Goal: Task Accomplishment & Management: Complete application form

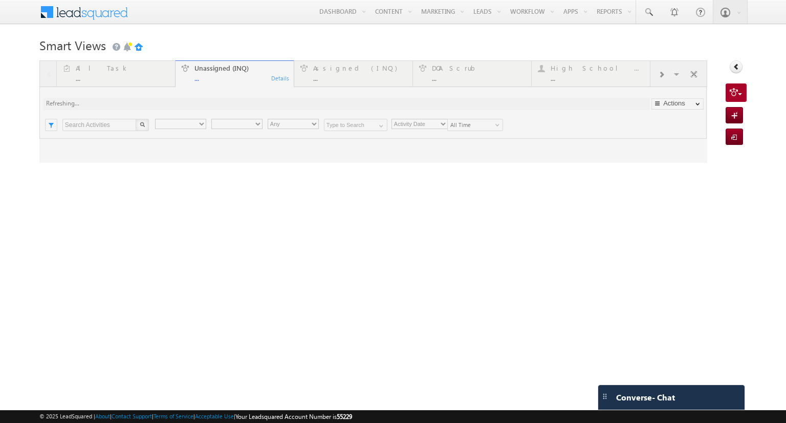
type input "Any Owner"
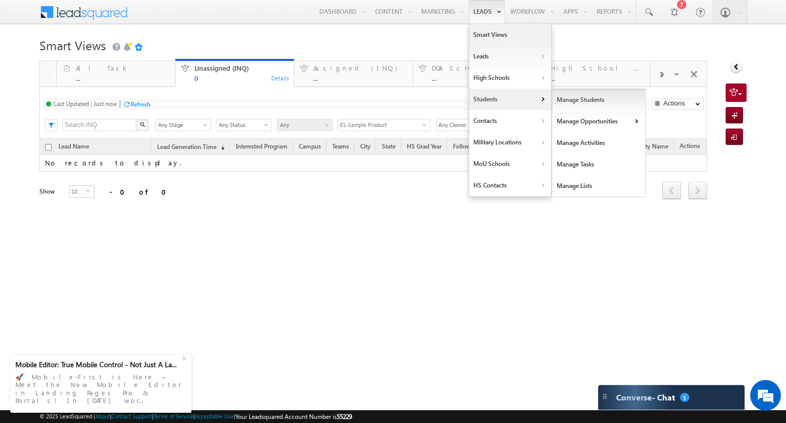
click at [566, 100] on link "Manage Students" at bounding box center [599, 100] width 94 height 22
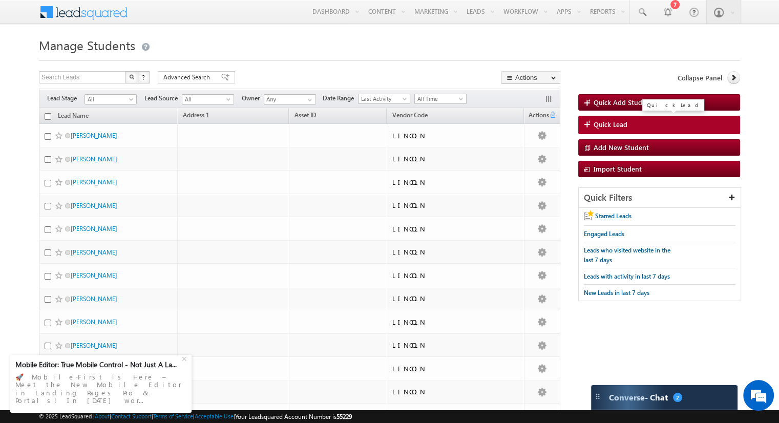
click at [604, 122] on span "Quick Lead" at bounding box center [610, 124] width 34 height 9
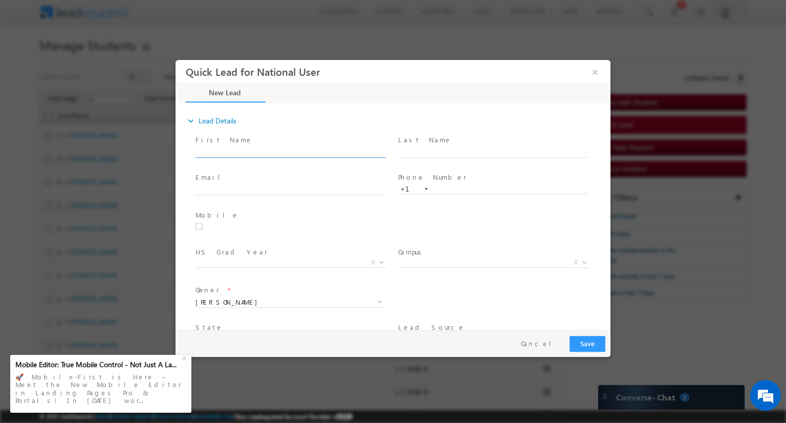
click at [230, 147] on input "text" at bounding box center [290, 152] width 189 height 10
type input "Test"
type input "AG08202025"
click input "text"
type input "aghaffar@lincolntech.edu"
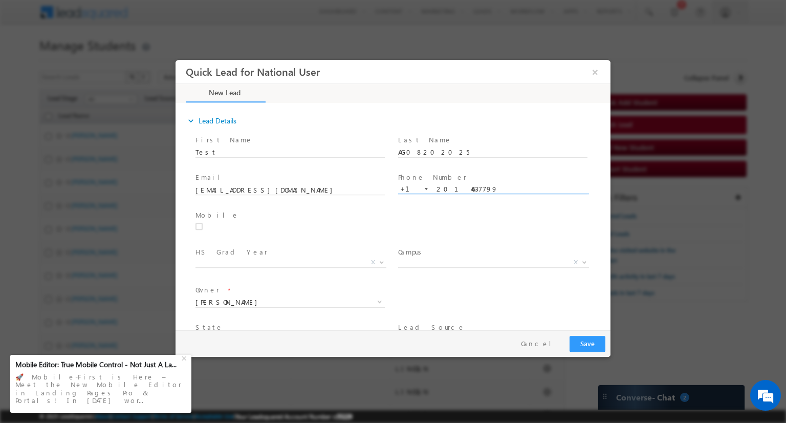
type input "2014637799"
click at [206, 228] on span at bounding box center [204, 226] width 16 height 9
checkbox input "true"
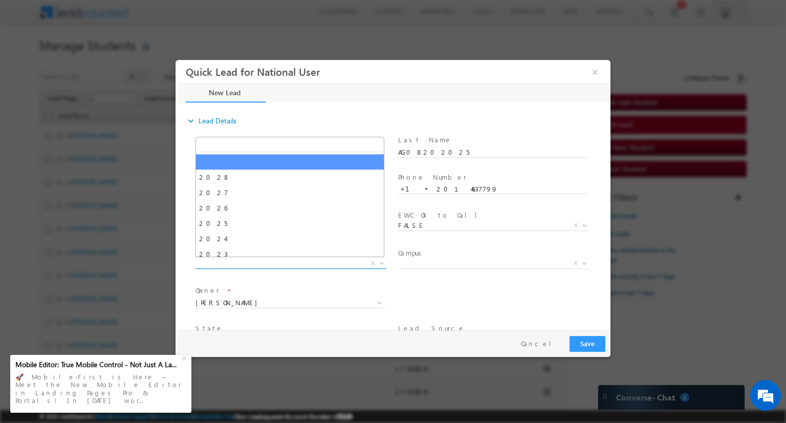
click at [240, 263] on span "X" at bounding box center [291, 264] width 191 height 10
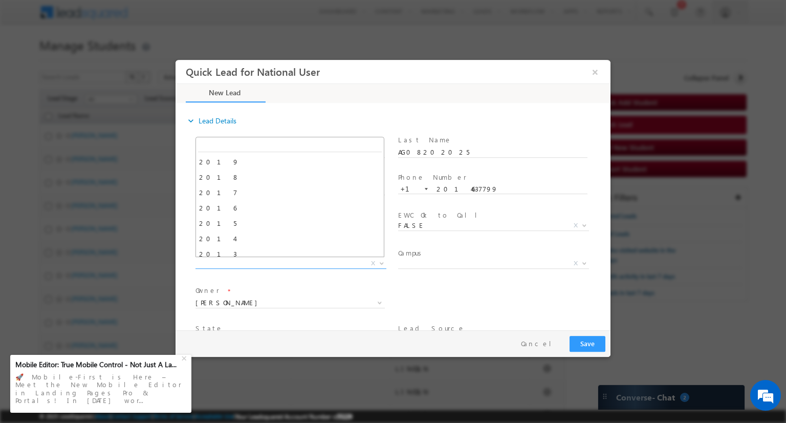
scroll to position [256, 0]
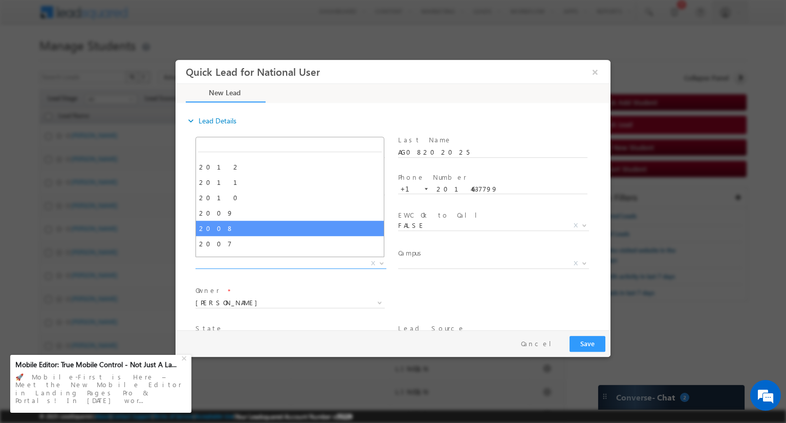
select select "2008"
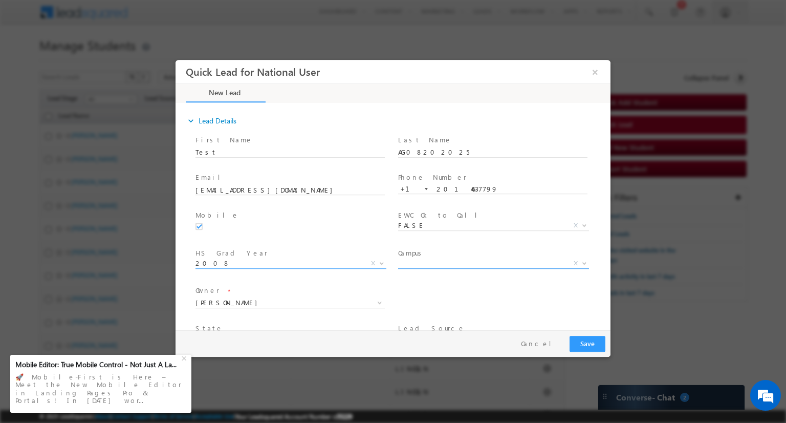
click at [582, 262] on b at bounding box center [585, 263] width 6 height 4
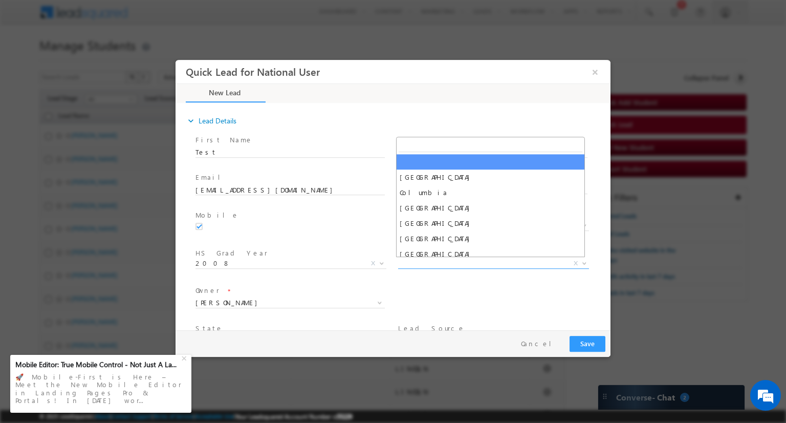
click at [509, 111] on div "expand_more Lead Details First Name *" at bounding box center [396, 217] width 430 height 227
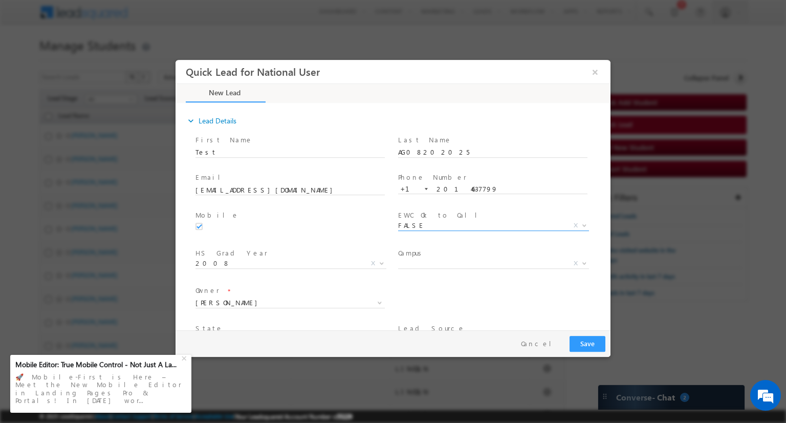
click at [582, 224] on b at bounding box center [585, 225] width 6 height 4
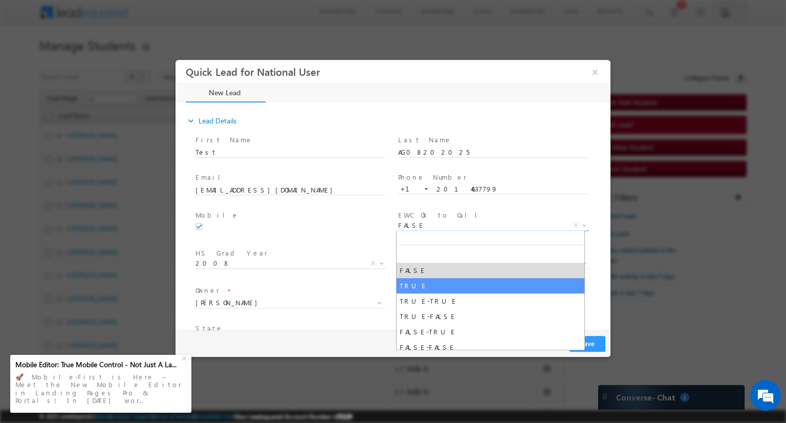
select select "TRUE"
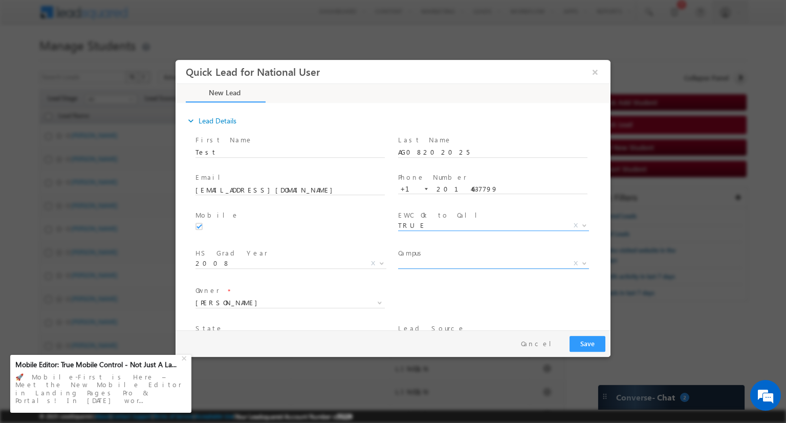
click at [581, 264] on span at bounding box center [584, 262] width 10 height 13
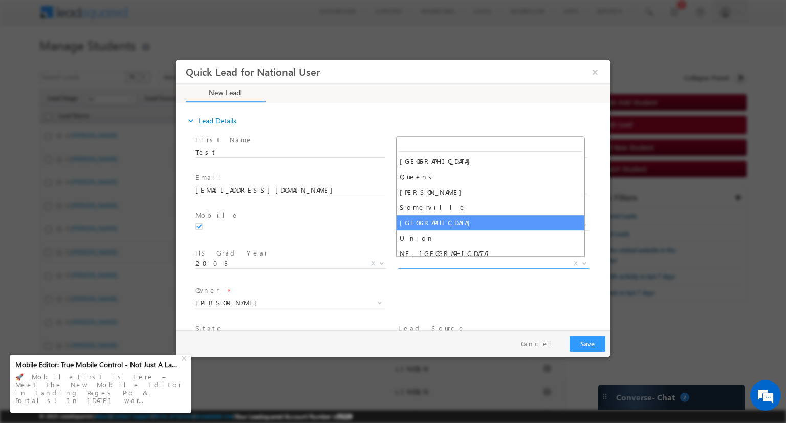
scroll to position [220, 0]
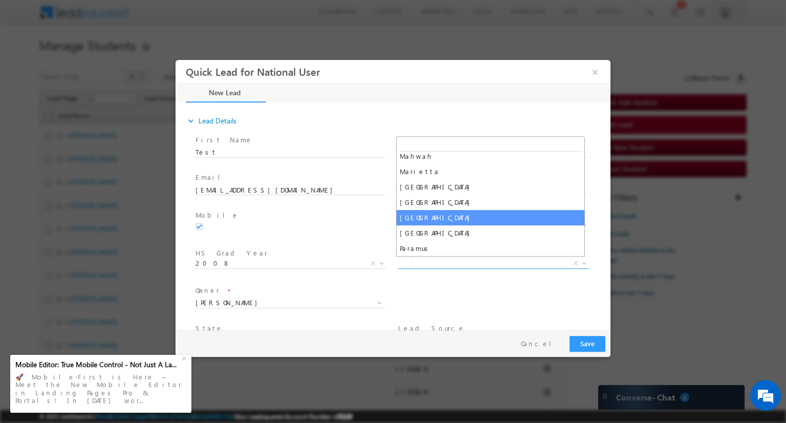
select select "Nashville"
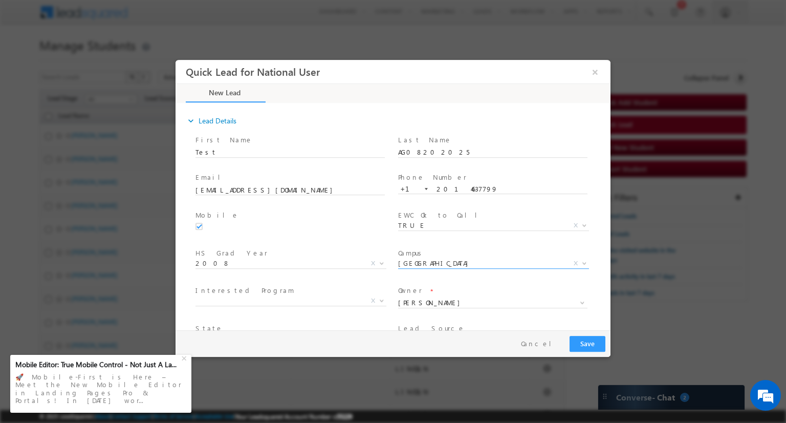
click at [252, 295] on span "Interested Program *" at bounding box center [290, 291] width 189 height 11
click at [379, 299] on b at bounding box center [382, 300] width 6 height 4
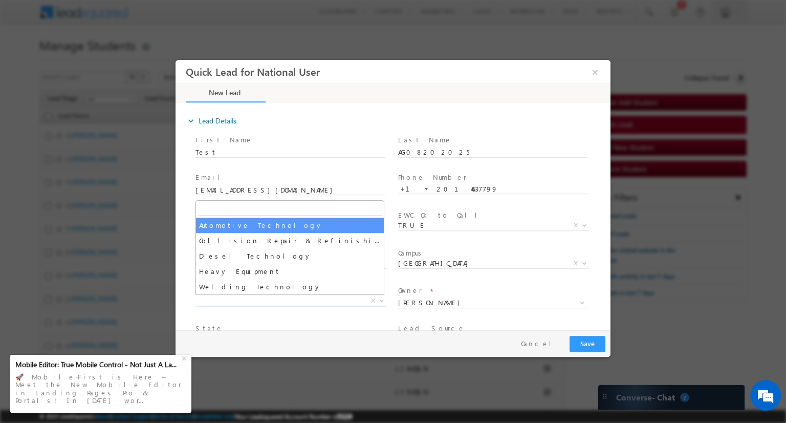
select select "Automotive Technology"
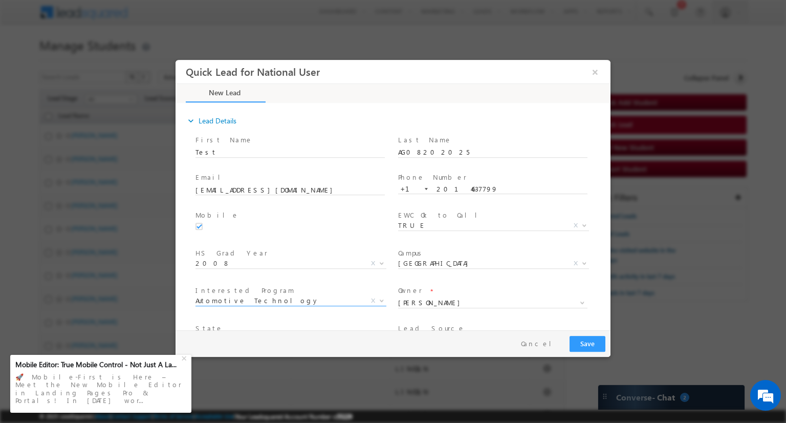
scroll to position [69, 0]
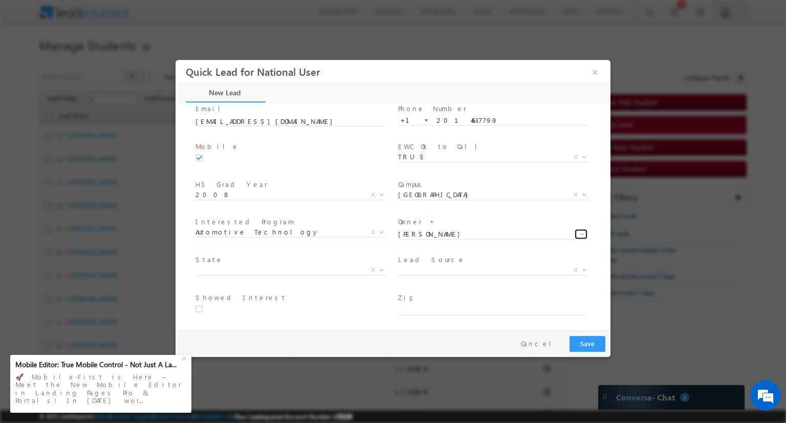
click at [579, 233] on span at bounding box center [583, 234] width 8 height 8
click at [453, 246] on link "[PERSON_NAME]" at bounding box center [492, 246] width 188 height 13
type input "[PERSON_NAME]"
click at [229, 264] on span "State *" at bounding box center [290, 259] width 189 height 11
click at [379, 269] on b at bounding box center [382, 270] width 6 height 4
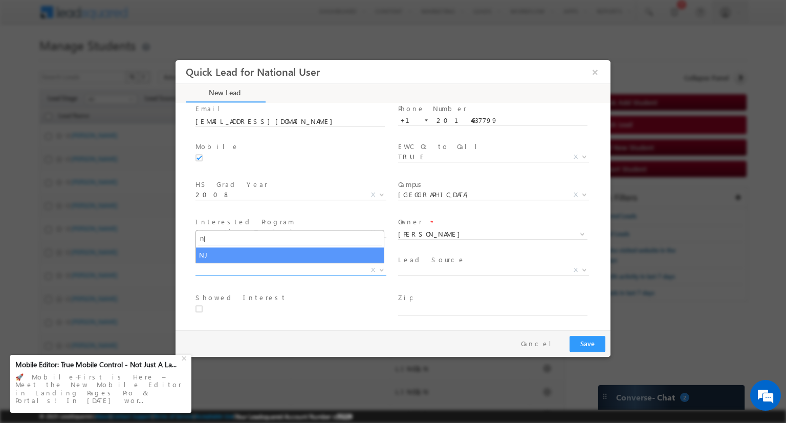
type input "nj"
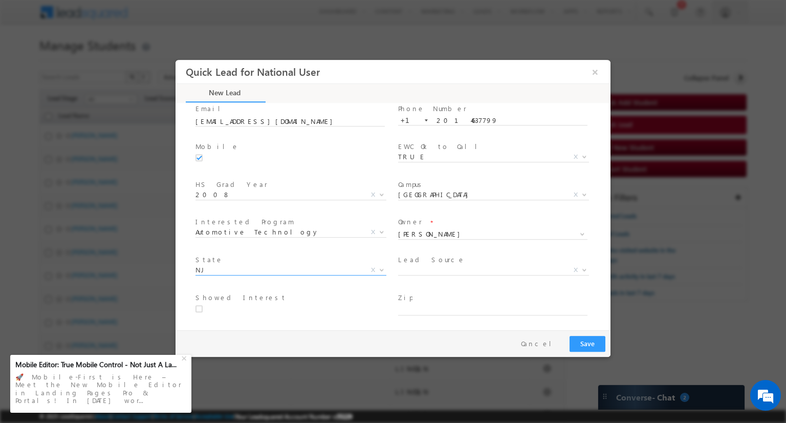
select select "NJ"
click at [582, 269] on b at bounding box center [585, 270] width 6 height 4
click at [552, 298] on span "Zip *" at bounding box center [492, 297] width 189 height 11
click at [600, 346] on button "Save" at bounding box center [588, 344] width 36 height 16
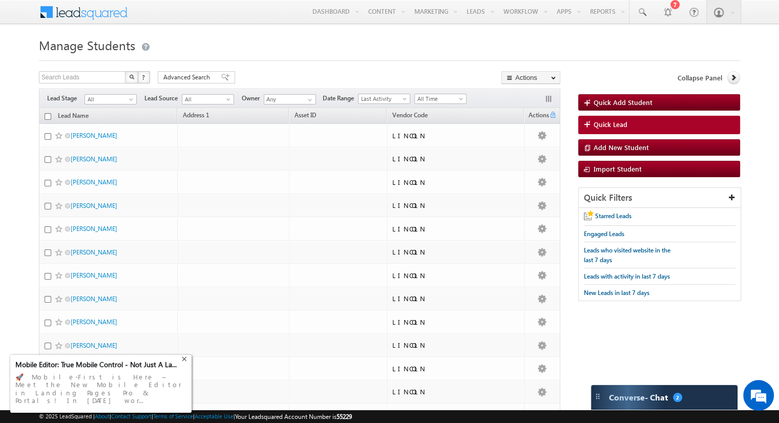
click at [186, 363] on div "+" at bounding box center [185, 357] width 12 height 12
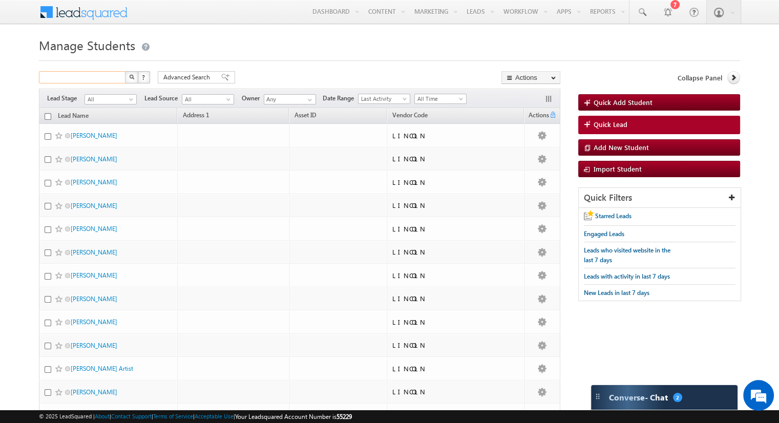
click at [68, 77] on input "text" at bounding box center [83, 77] width 88 height 12
type input "ag08202025"
click at [125, 71] on button "button" at bounding box center [131, 77] width 13 height 12
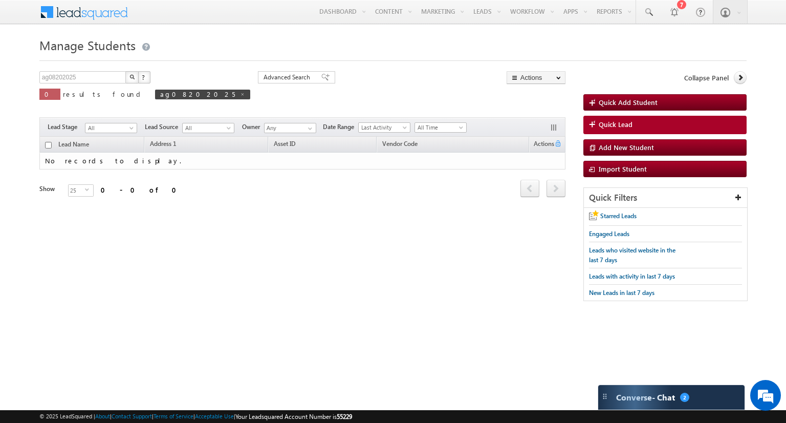
click at [184, 103] on div "ag08202025 X ? 0 results found ag08202025 Advanced Search Advanced Search Advan…" at bounding box center [302, 93] width 526 height 44
click at [319, 64] on form "Manage Students Quick Add Student ag08202025 X ? 0 results found ag08202025 Adv…" at bounding box center [393, 172] width 708 height 277
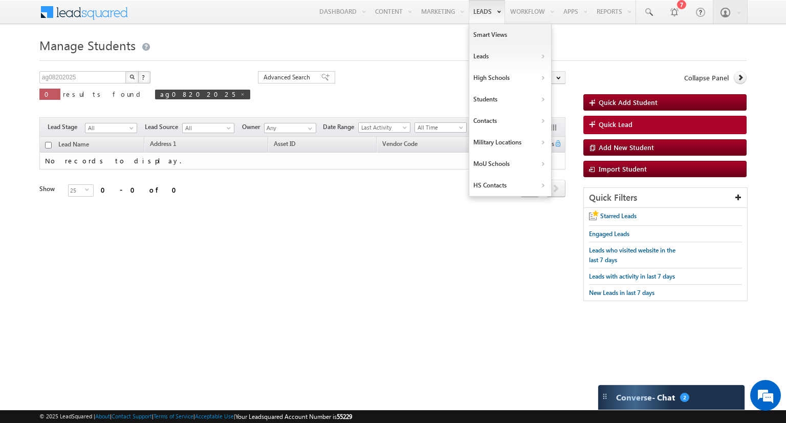
click at [477, 16] on link "Leads" at bounding box center [487, 12] width 36 height 24
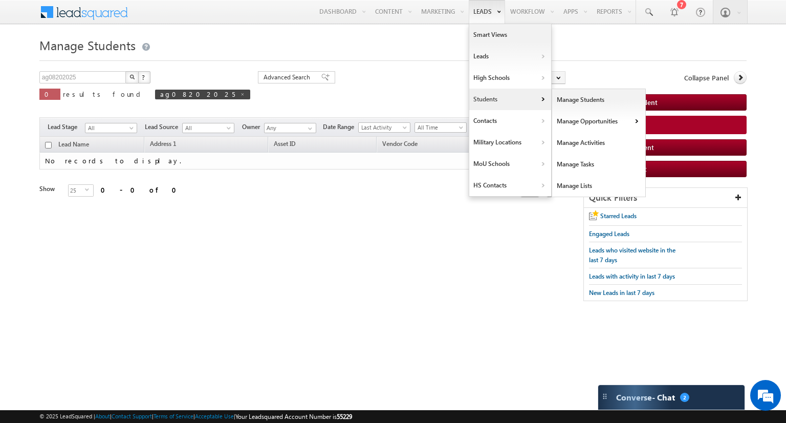
click at [483, 96] on link "Students" at bounding box center [510, 100] width 82 height 22
click at [561, 101] on link "Manage Students" at bounding box center [599, 100] width 94 height 22
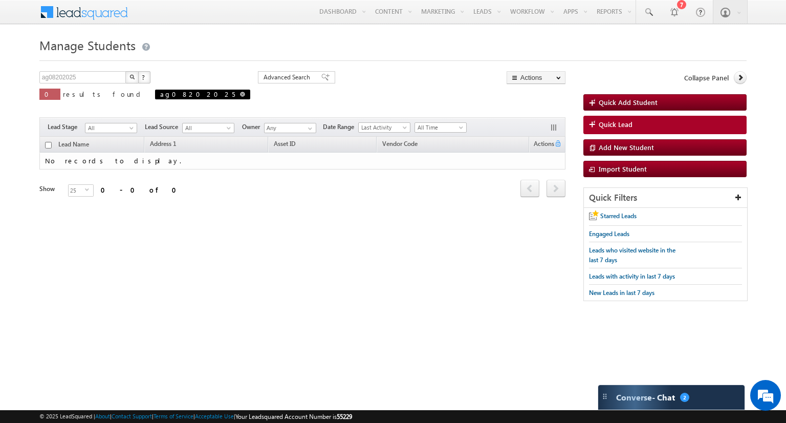
click at [240, 96] on span at bounding box center [242, 94] width 5 height 5
type input "Search Leads"
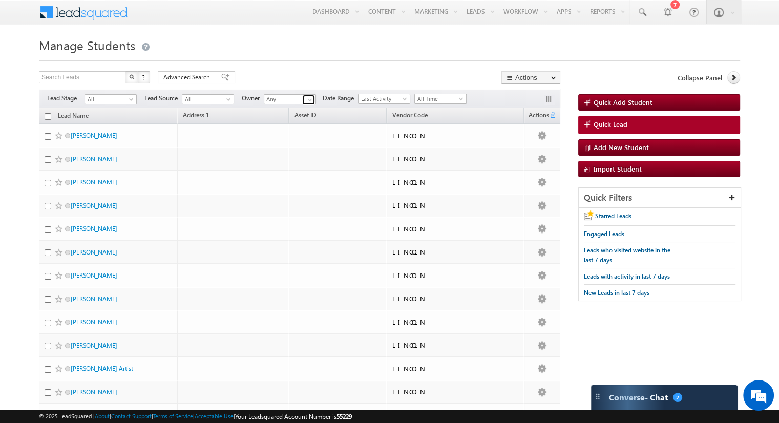
click at [303, 97] on link at bounding box center [308, 100] width 13 height 10
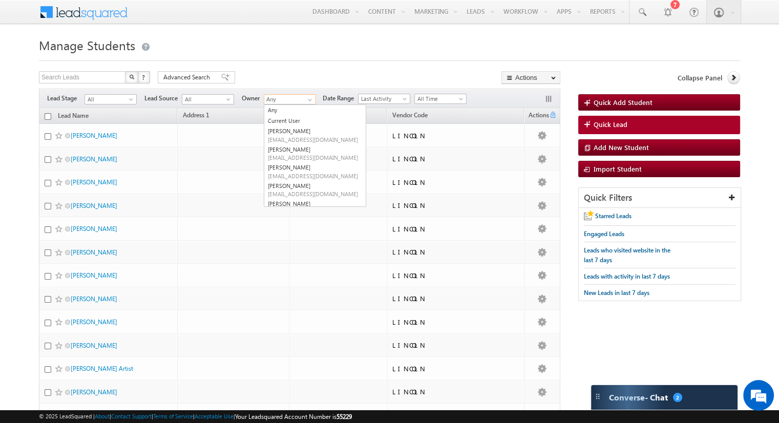
type input "m"
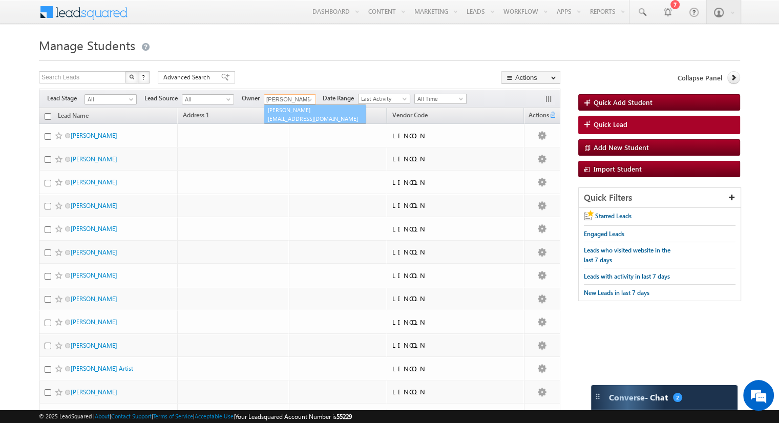
click at [305, 109] on link "[PERSON_NAME] [EMAIL_ADDRESS][DOMAIN_NAME]" at bounding box center [315, 113] width 102 height 19
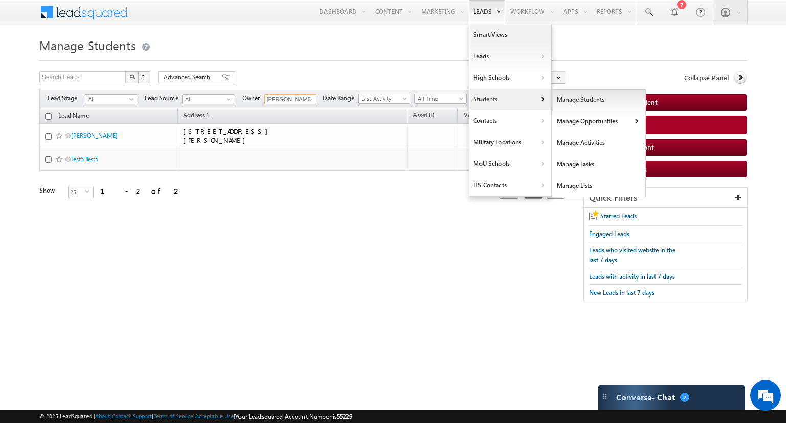
type input "[PERSON_NAME]"
click at [576, 99] on link "Manage Students" at bounding box center [599, 100] width 94 height 22
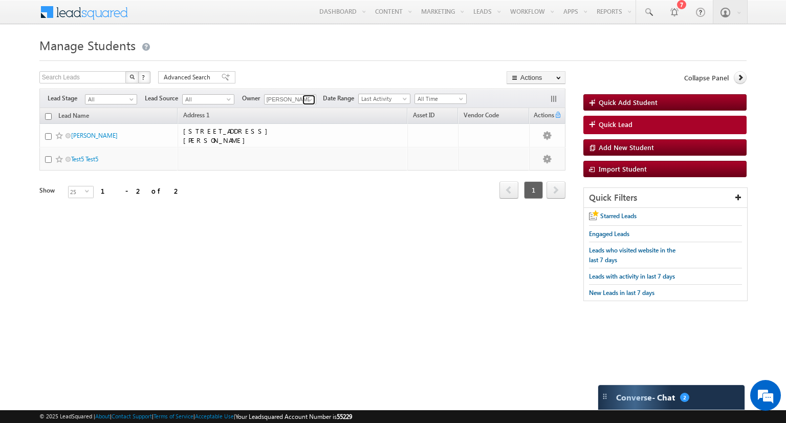
click at [311, 100] on span at bounding box center [310, 100] width 8 height 8
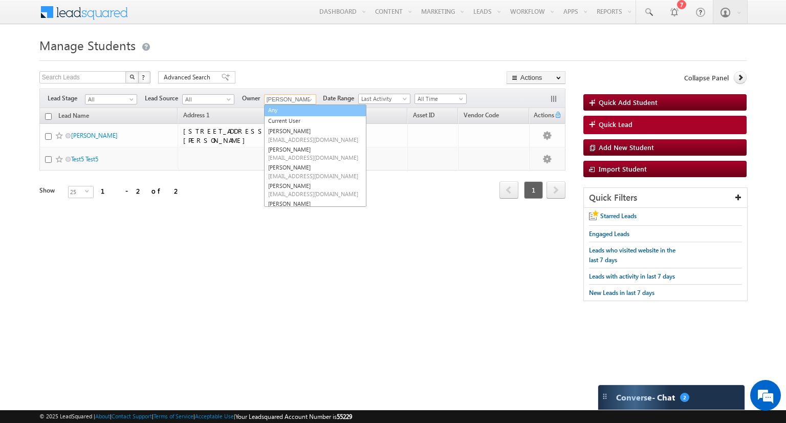
click at [286, 111] on link "Any" at bounding box center [315, 110] width 102 height 12
type input "Any"
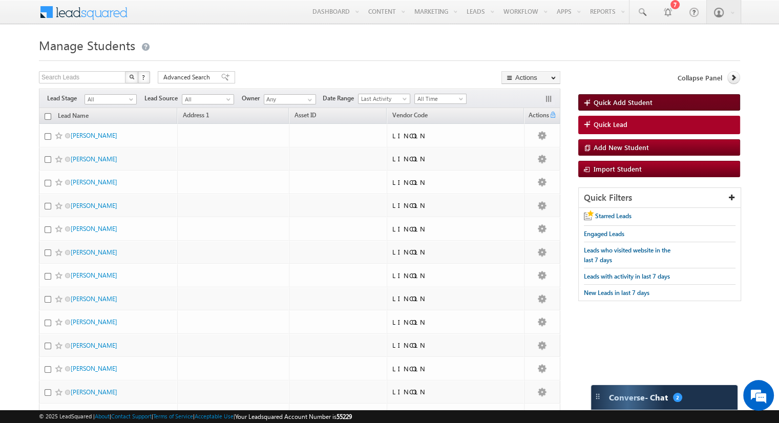
click at [608, 100] on span "Quick Add Student" at bounding box center [622, 102] width 59 height 9
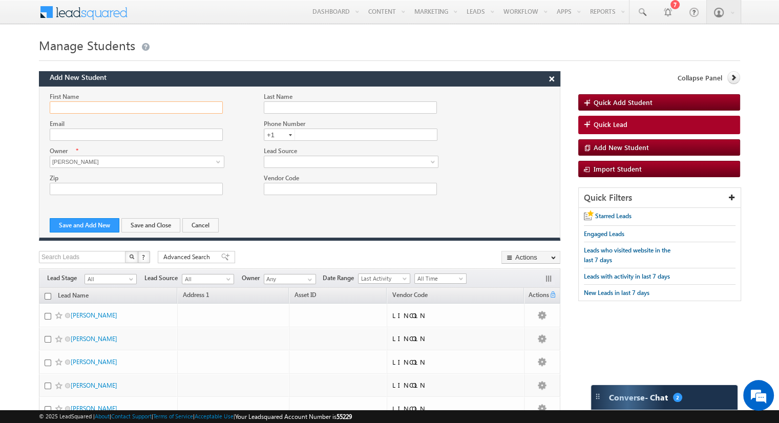
click at [80, 105] on input "First Name" at bounding box center [136, 107] width 173 height 12
type input "Test"
type input "AG09202025"
click at [312, 136] on input "text" at bounding box center [351, 135] width 174 height 12
type input "2014637799"
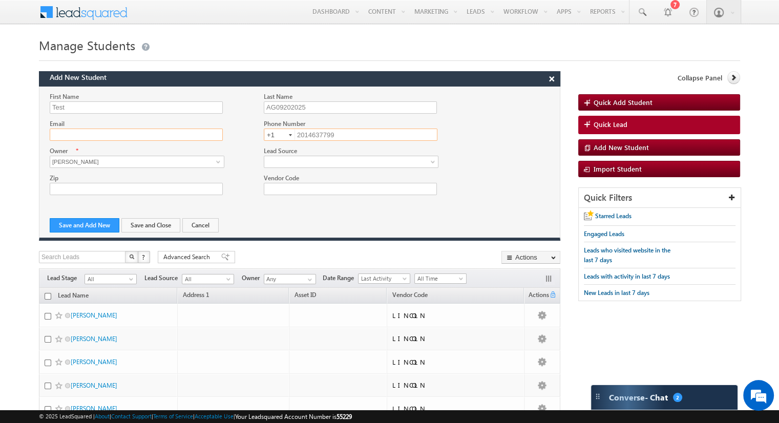
click at [152, 135] on input "Email" at bounding box center [136, 135] width 173 height 12
type input "zero.onemania@gmail.com"
click at [217, 161] on span at bounding box center [218, 162] width 8 height 8
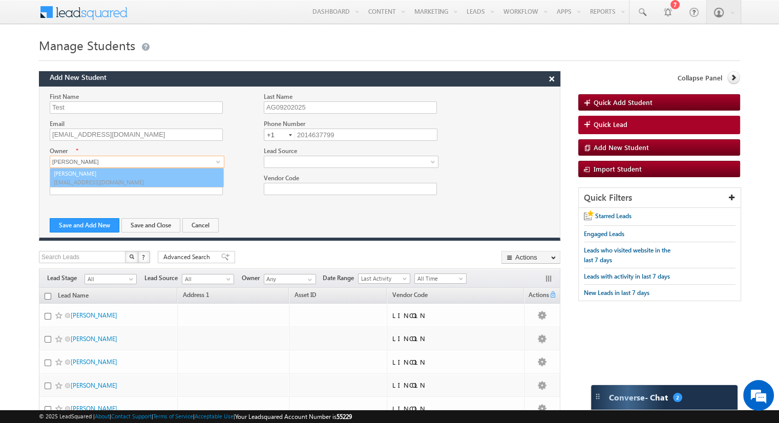
click at [111, 178] on span "nbowling@lincolntech.com" at bounding box center [137, 182] width 166 height 8
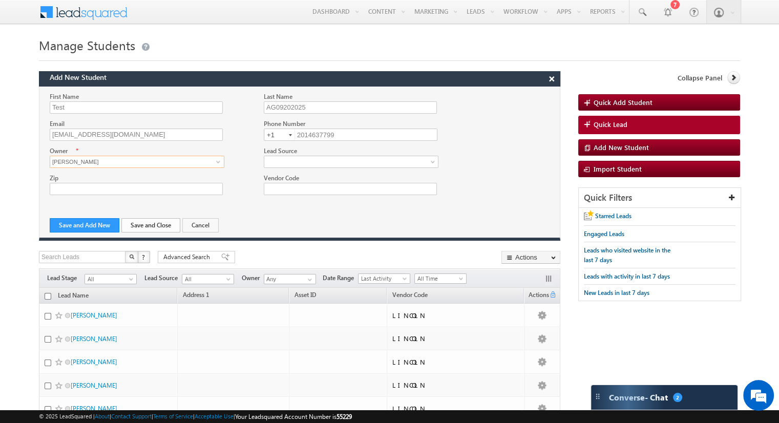
type input "[PERSON_NAME]"
click at [160, 226] on button "Save and Close" at bounding box center [150, 225] width 59 height 14
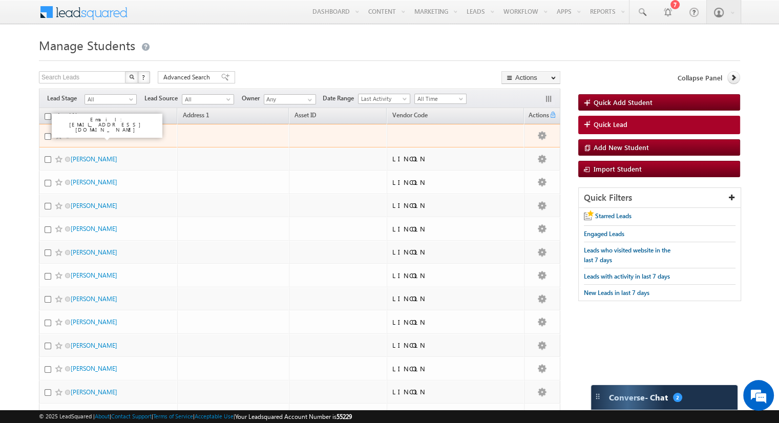
click at [109, 135] on link "Test AG09202025" at bounding box center [93, 136] width 44 height 8
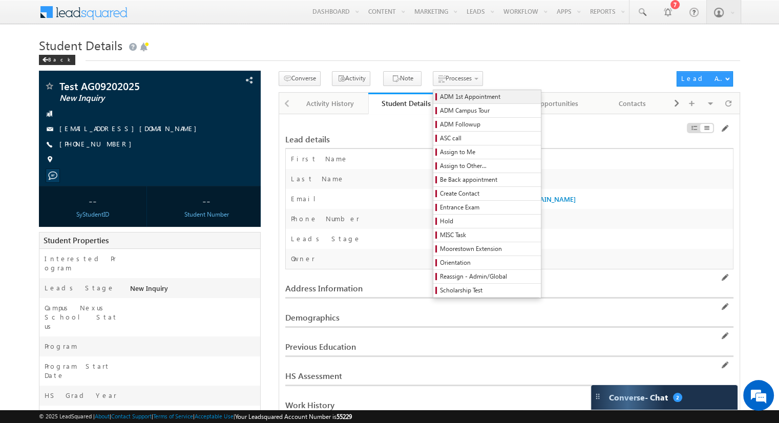
click at [453, 95] on span "ADM 1st Appointment" at bounding box center [488, 96] width 97 height 9
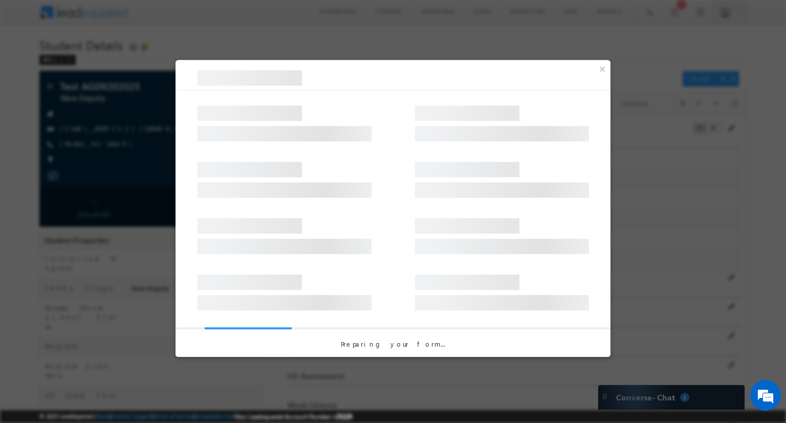
select select "ON CAMPUS"
select select "EST"
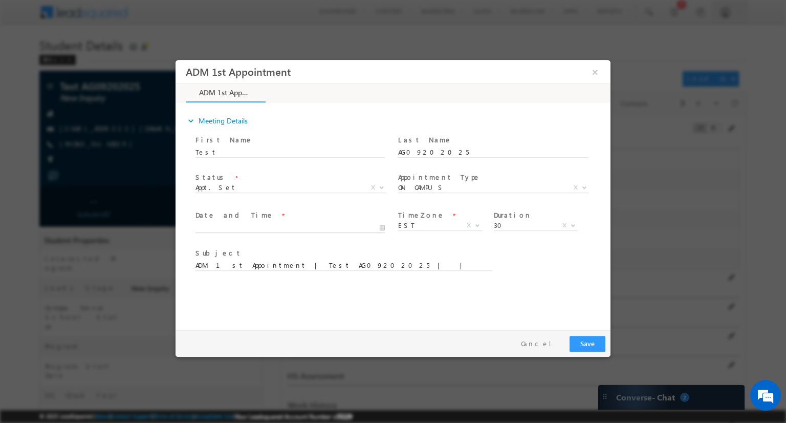
type input "08/20/2025 12:28 PM"
type input "28"
click at [378, 226] on input "08/20/2025 12:28 PM" at bounding box center [290, 228] width 189 height 10
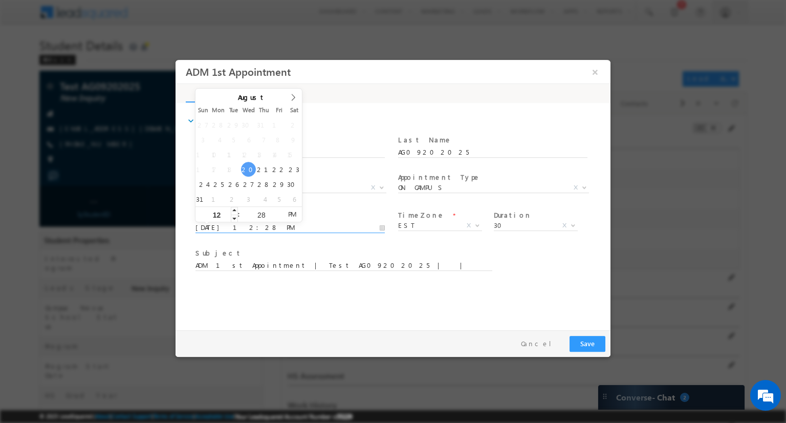
click at [213, 216] on input "12" at bounding box center [217, 215] width 42 height 7
click at [267, 217] on input "28" at bounding box center [261, 215] width 42 height 7
click at [509, 298] on div "expand_more Meeting Details First Name" at bounding box center [396, 214] width 430 height 221
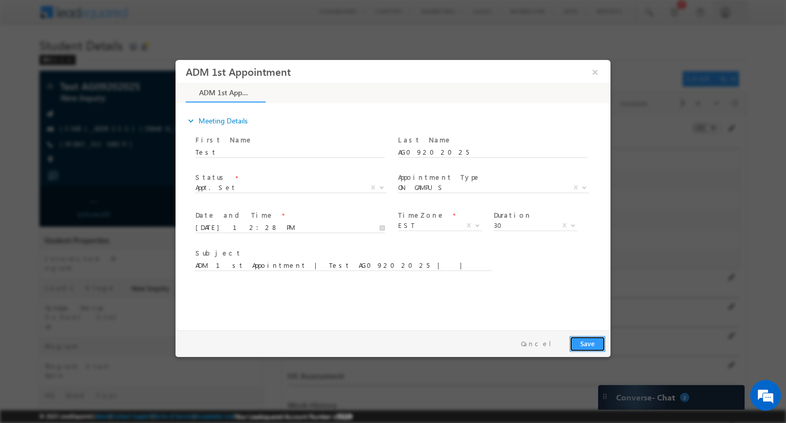
click at [586, 342] on button "Save" at bounding box center [588, 344] width 36 height 16
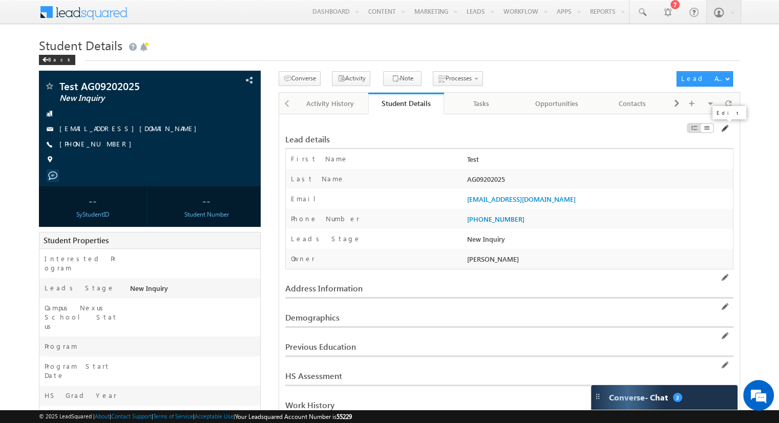
click at [722, 130] on span at bounding box center [724, 128] width 8 height 8
click at [727, 130] on span at bounding box center [724, 128] width 8 height 8
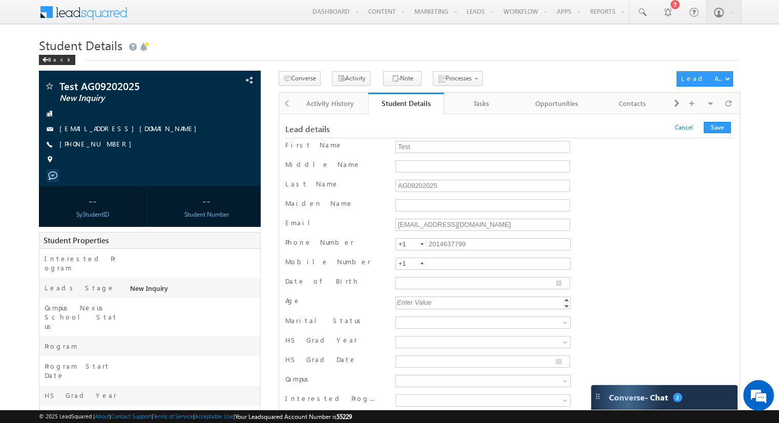
click at [678, 191] on div "Last Name AG09202025" at bounding box center [509, 186] width 448 height 15
click at [692, 129] on link "Cancel" at bounding box center [684, 127] width 18 height 8
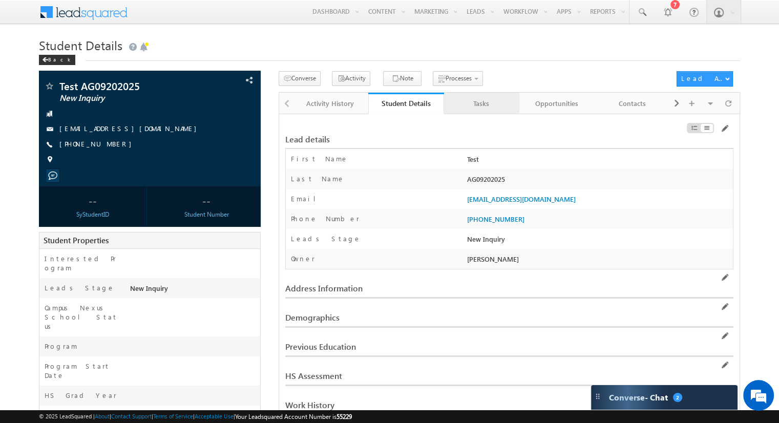
click at [486, 103] on div "Tasks" at bounding box center [481, 103] width 58 height 12
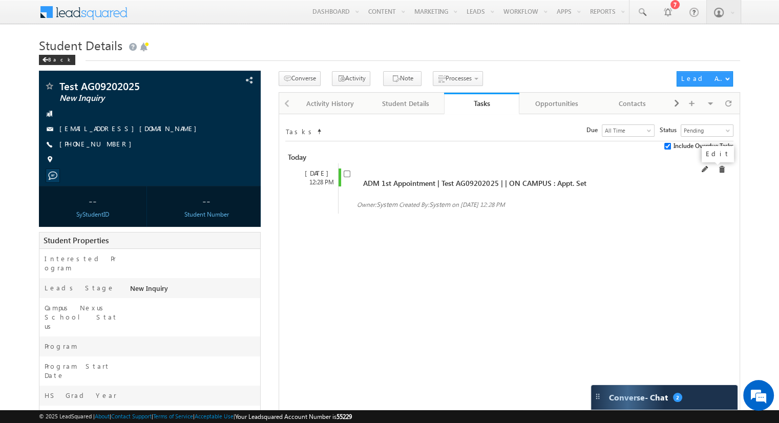
click at [709, 168] on span at bounding box center [704, 169] width 7 height 7
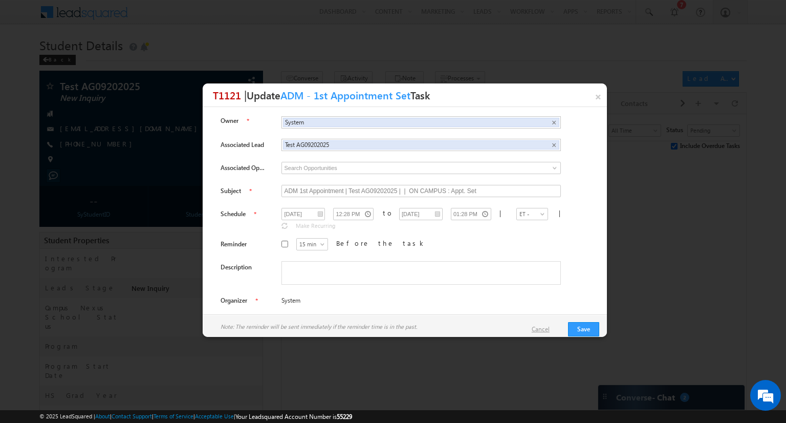
click at [548, 327] on link "Cancel" at bounding box center [546, 329] width 28 height 9
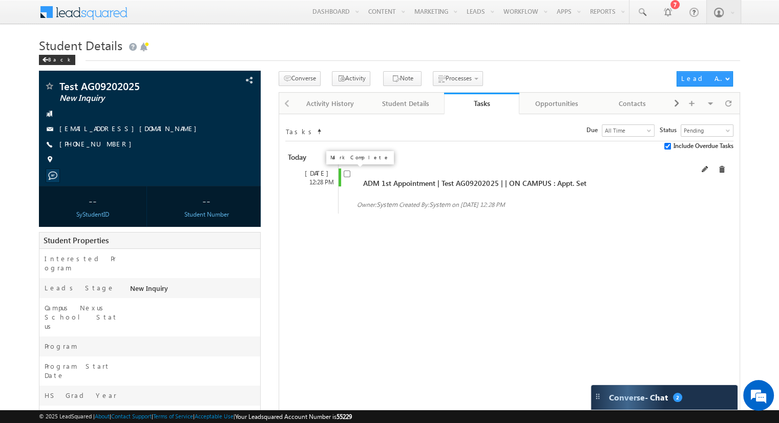
click at [347, 176] on input "checkbox" at bounding box center [347, 173] width 7 height 7
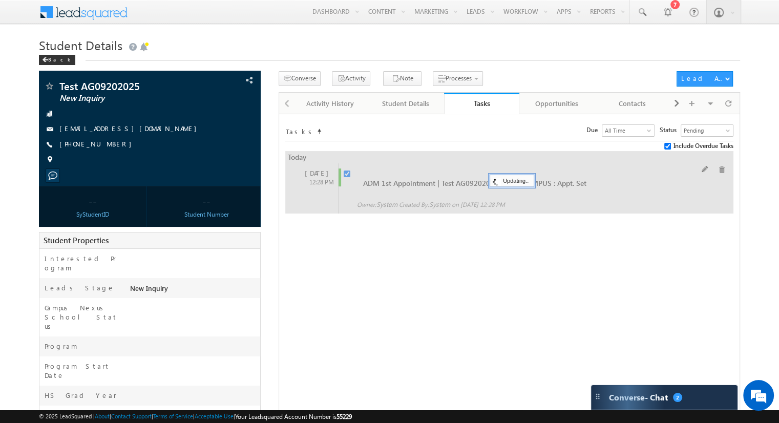
checkbox input "false"
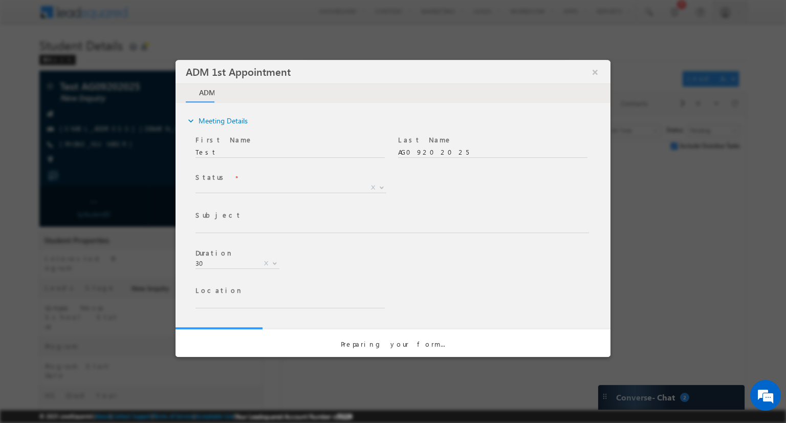
type input "ADM 1st Appointment | Test AG09202025 | | ON CAMPUS : Appt. Set"
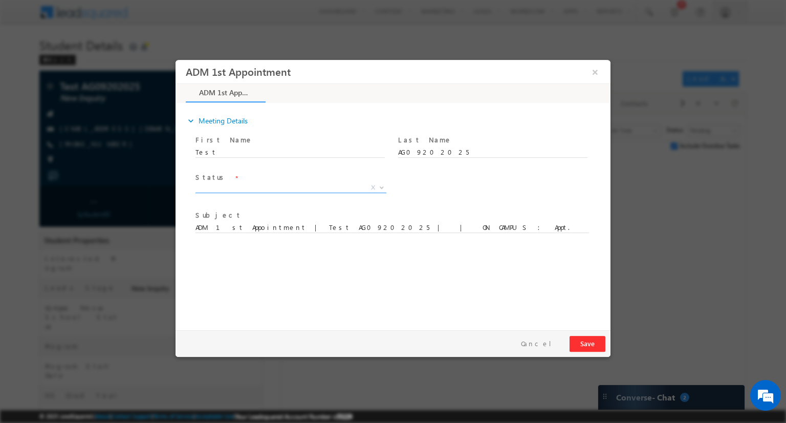
click at [381, 188] on b at bounding box center [382, 187] width 6 height 4
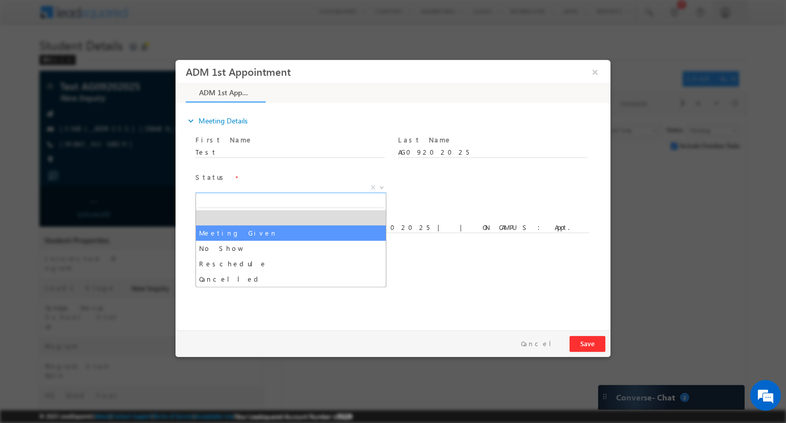
select select "Meeting Given"
type input "ADM 1st Appointment | Test AG09202025 | : Meeting Given"
select select
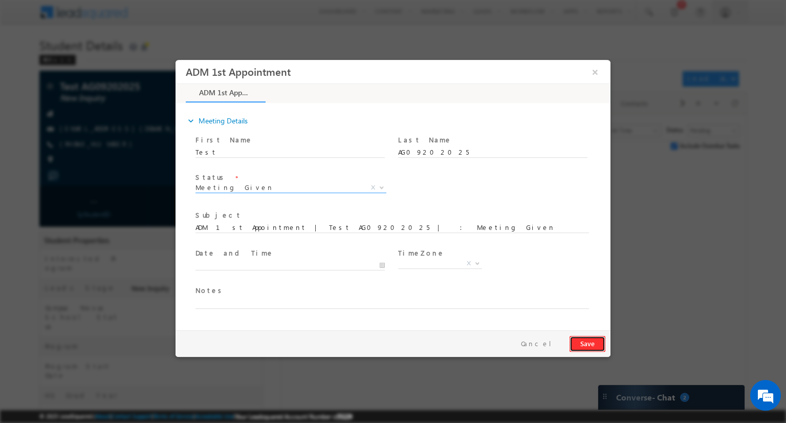
click at [582, 341] on button "Save" at bounding box center [588, 344] width 36 height 16
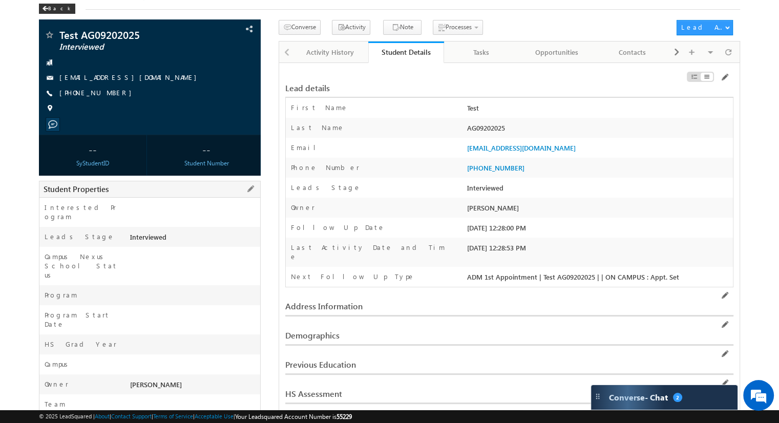
scroll to position [102, 0]
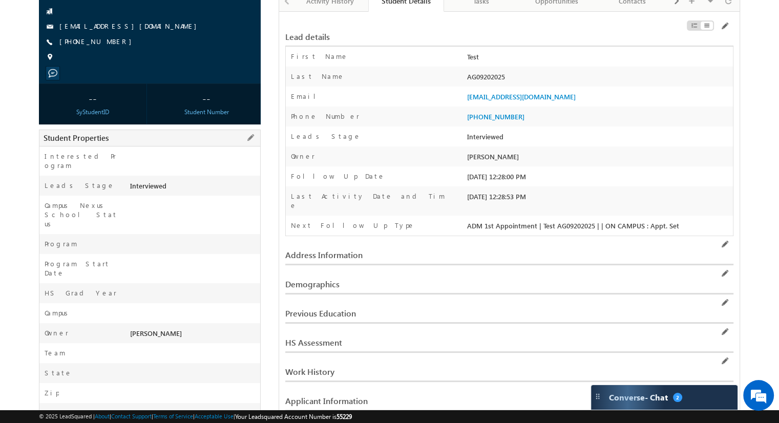
click at [212, 308] on div at bounding box center [193, 315] width 133 height 14
click at [59, 308] on label "Campus" at bounding box center [58, 312] width 27 height 9
click at [251, 139] on span at bounding box center [250, 137] width 11 height 11
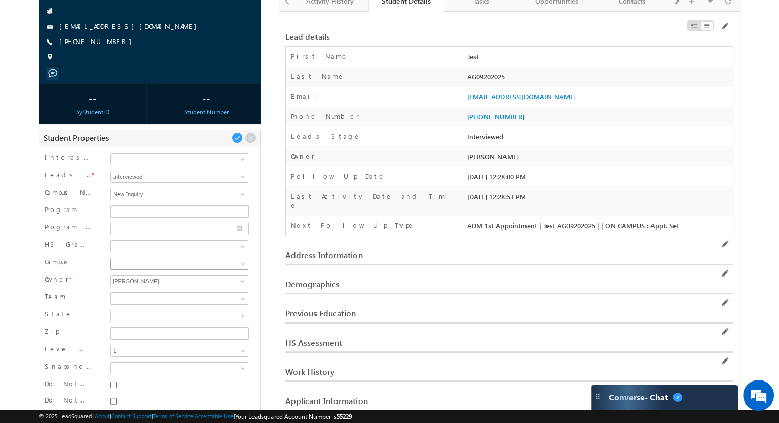
click at [242, 262] on span at bounding box center [244, 266] width 8 height 8
click at [135, 353] on link "[GEOGRAPHIC_DATA]" at bounding box center [179, 355] width 137 height 9
click at [237, 138] on span at bounding box center [236, 137] width 11 height 11
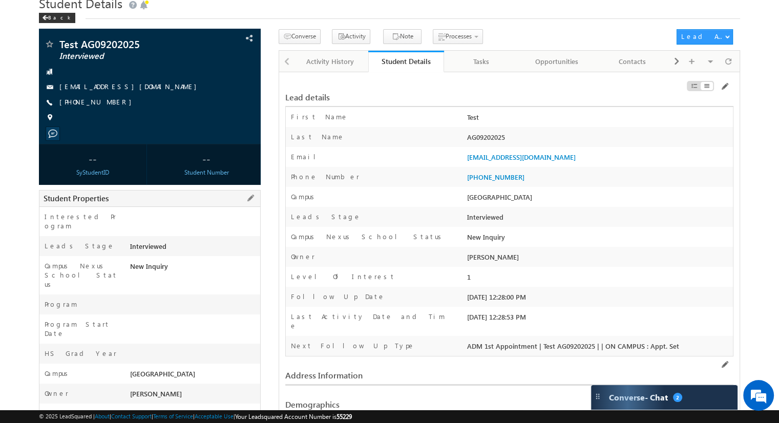
scroll to position [0, 0]
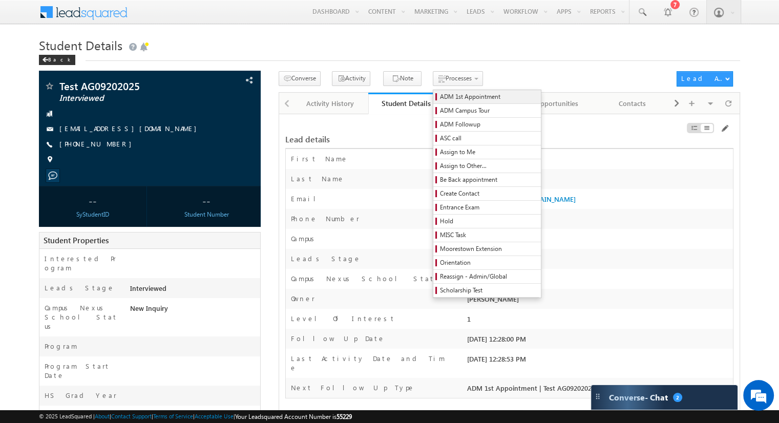
click at [448, 99] on span "ADM 1st Appointment" at bounding box center [488, 96] width 97 height 9
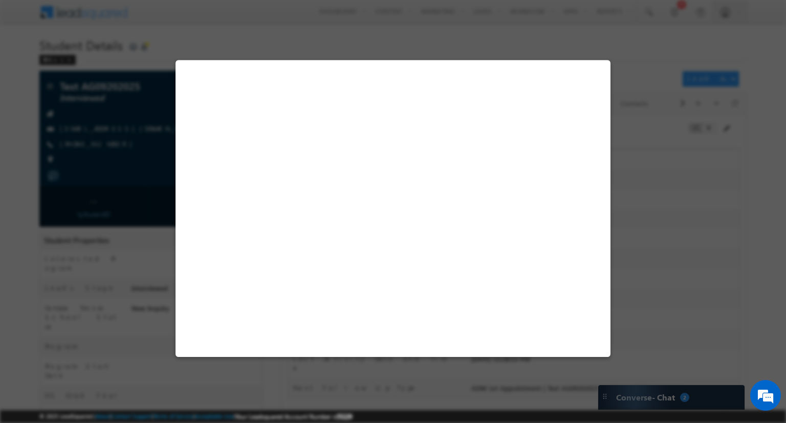
select select "ON CAMPUS"
select select "EST"
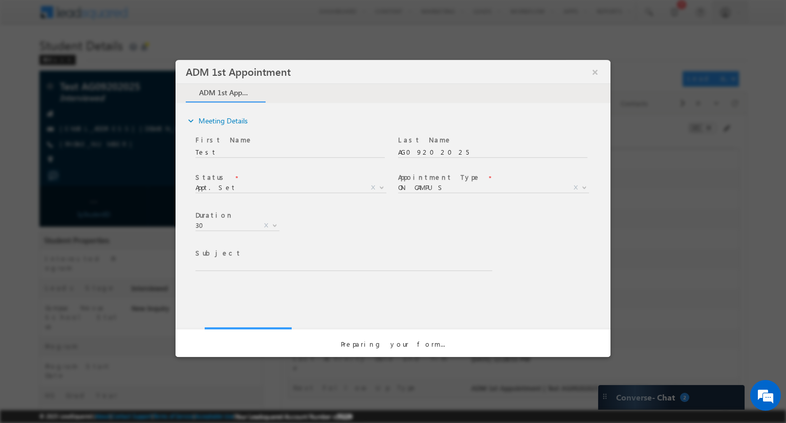
type input "ADM 1st Appointment | Test AG09202025 | | ON CAMPUS : Appt. Set"
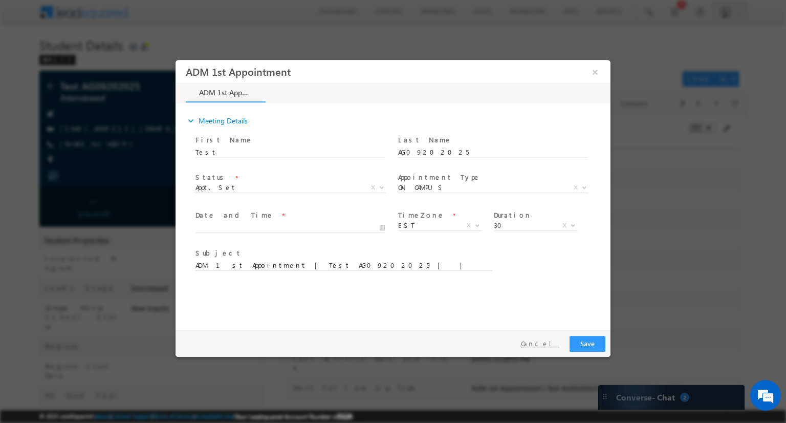
click at [552, 344] on button "Cancel" at bounding box center [540, 343] width 54 height 15
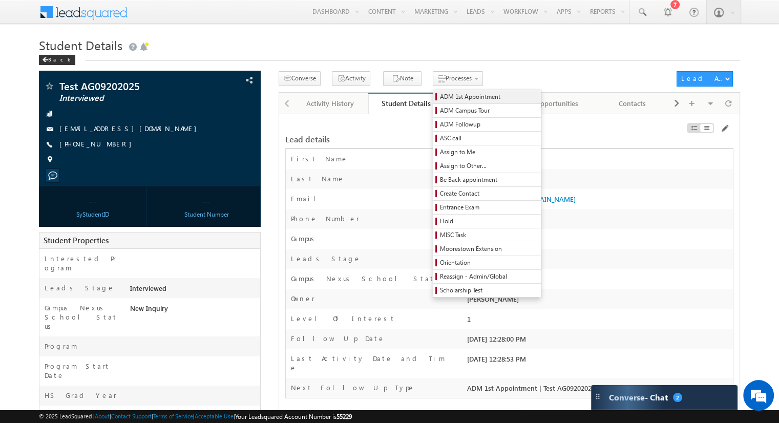
click at [440, 99] on span "ADM 1st Appointment" at bounding box center [488, 96] width 97 height 9
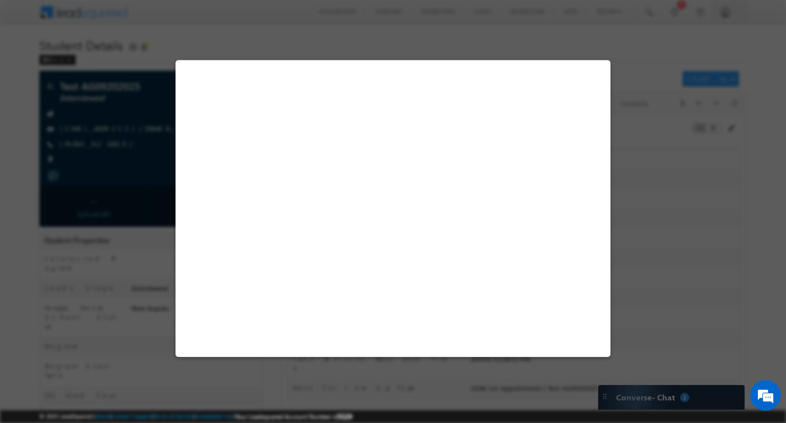
select select "ON CAMPUS"
select select "EST"
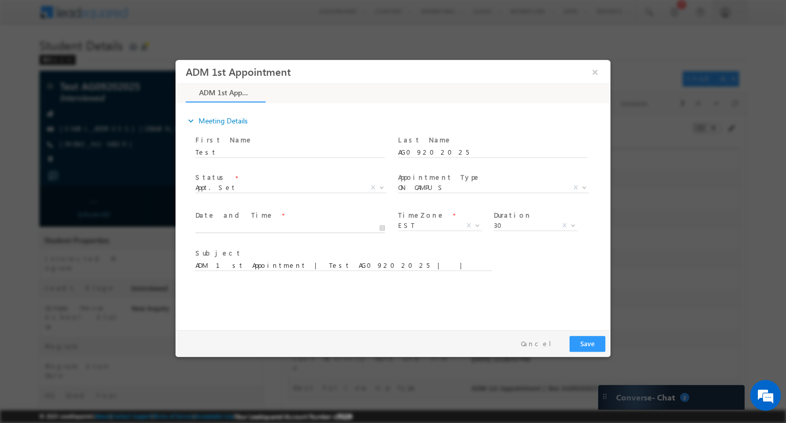
type input "08/20/2025 12:33 PM"
type input "33"
click at [257, 227] on input "08/20/2025 12:33 PM" at bounding box center [290, 228] width 189 height 10
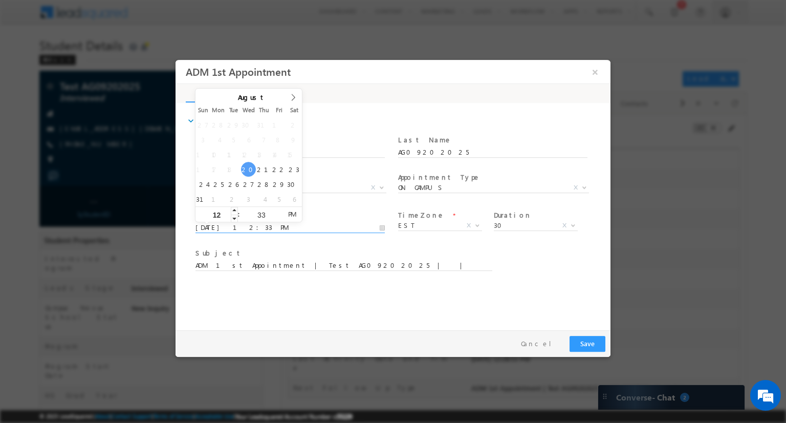
click at [222, 218] on input "12" at bounding box center [217, 215] width 42 height 7
click at [254, 214] on input "33" at bounding box center [261, 215] width 42 height 7
click at [318, 248] on span "Subject *" at bounding box center [341, 253] width 291 height 11
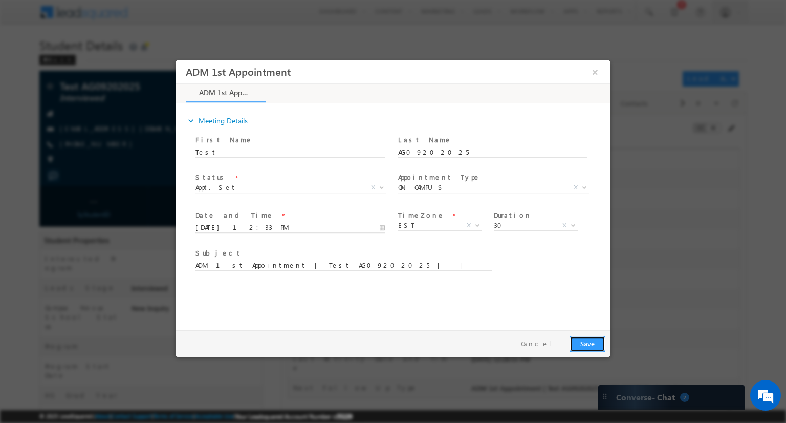
click at [587, 344] on button "Save" at bounding box center [588, 344] width 36 height 16
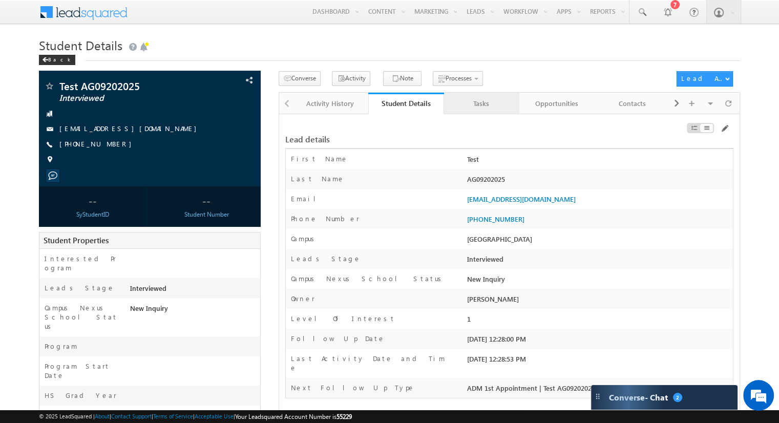
click at [484, 107] on div "Tasks" at bounding box center [481, 103] width 58 height 12
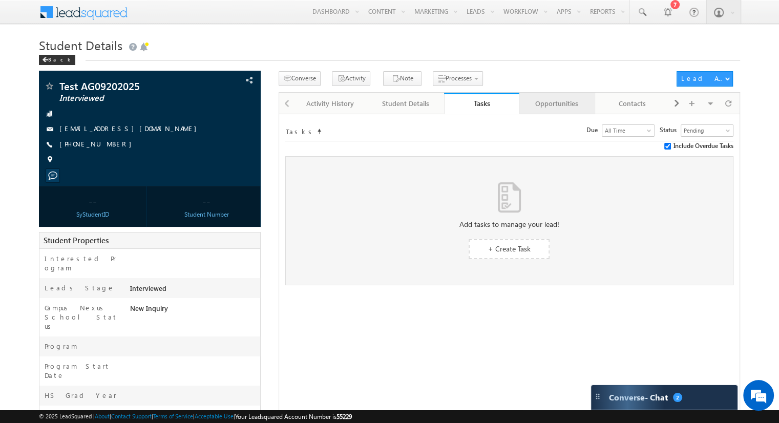
click at [543, 106] on div "Opportunities" at bounding box center [556, 103] width 58 height 12
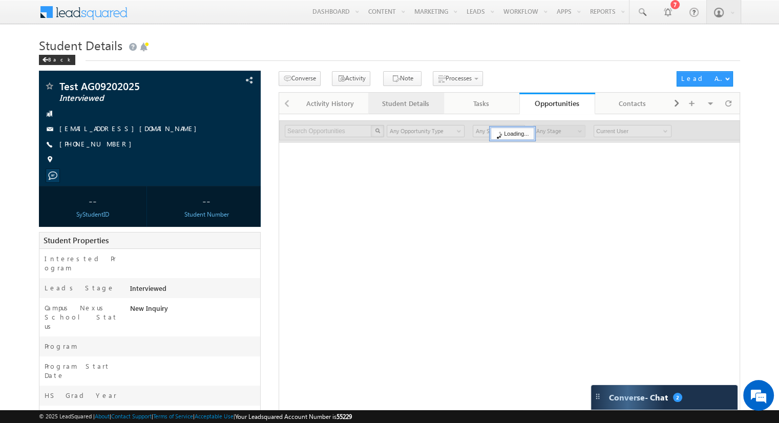
click at [414, 101] on div "Student Details" at bounding box center [405, 103] width 58 height 12
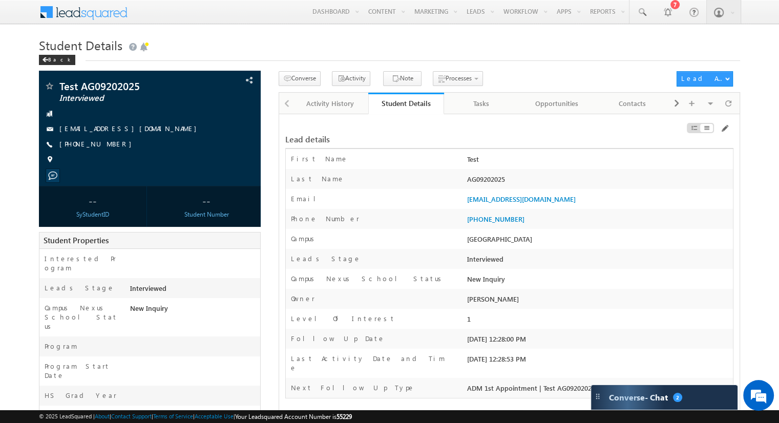
click at [586, 134] on div "Lead details" at bounding box center [509, 133] width 448 height 19
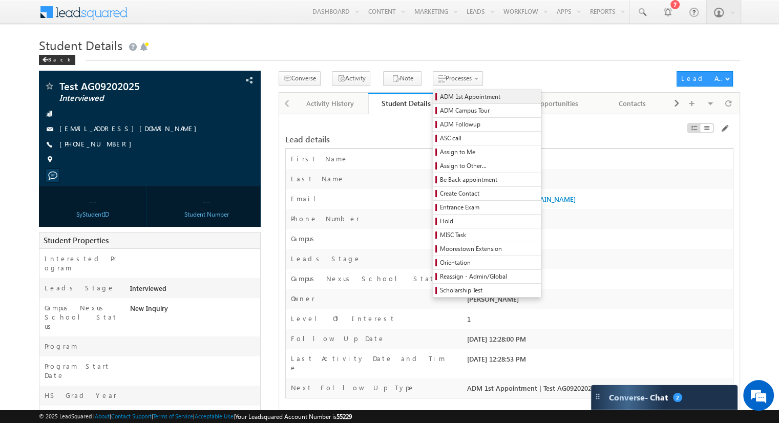
click at [440, 98] on span "ADM 1st Appointment" at bounding box center [488, 96] width 97 height 9
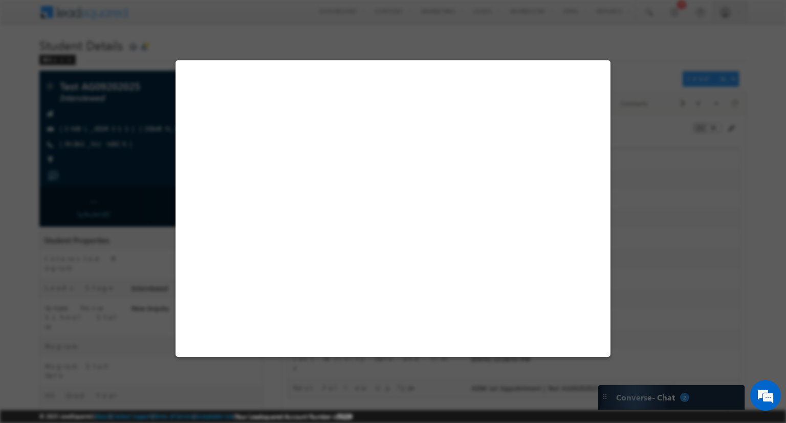
select select "ON CAMPUS"
select select "EST"
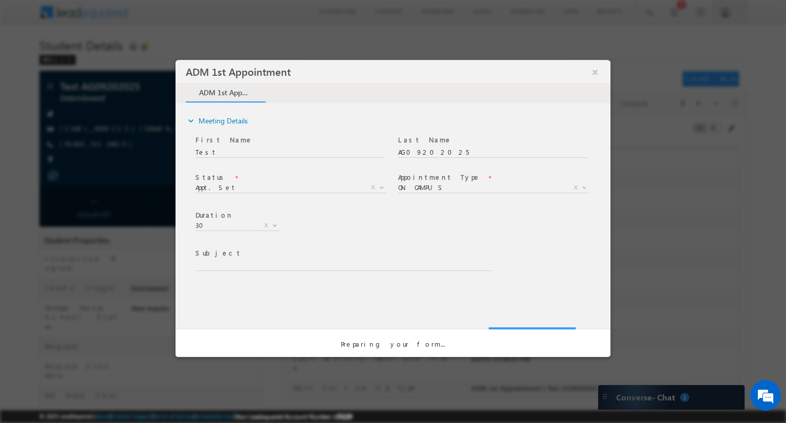
type input "ADM 1st Appointment | Test AG09202025 | | ON CAMPUS : Appt. Set"
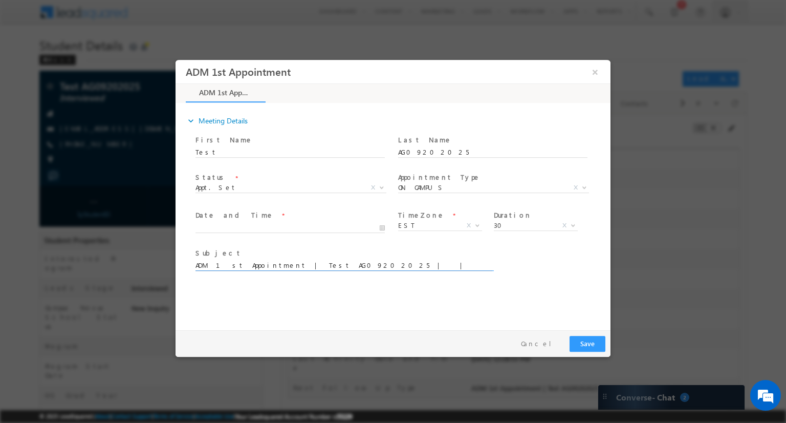
drag, startPoint x: 278, startPoint y: 267, endPoint x: 273, endPoint y: 267, distance: 5.1
click at [276, 267] on input "ADM 1st Appointment | Test AG09202025 | | ON CAMPUS : Appt. Set" at bounding box center [344, 266] width 297 height 10
click at [543, 344] on button "Cancel" at bounding box center [540, 343] width 54 height 15
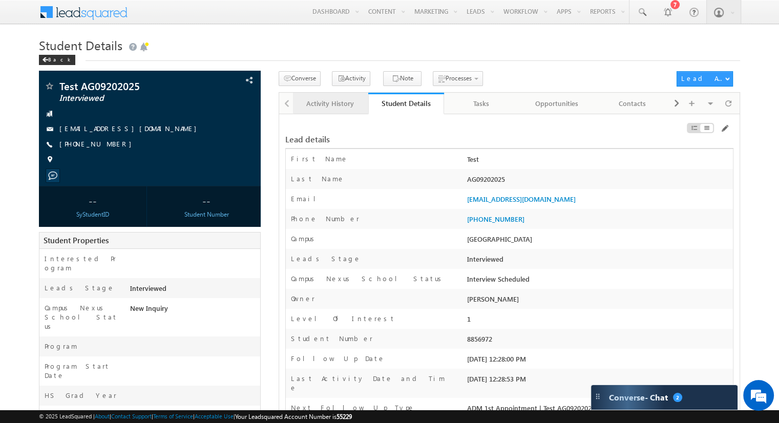
click at [348, 107] on div "Activity History" at bounding box center [330, 103] width 58 height 12
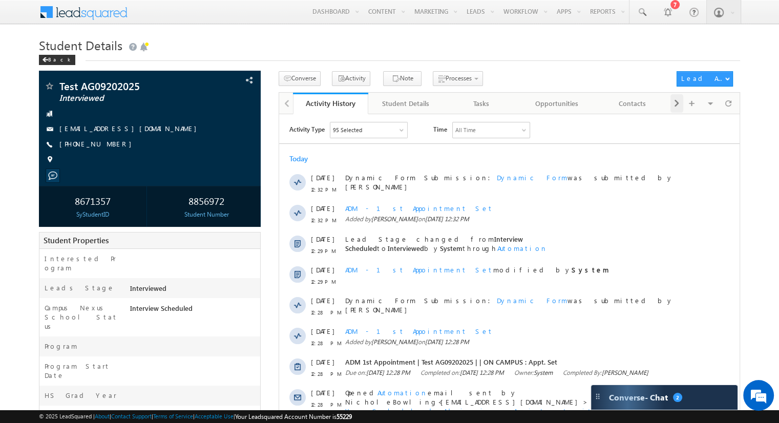
click at [678, 103] on span at bounding box center [676, 103] width 6 height 18
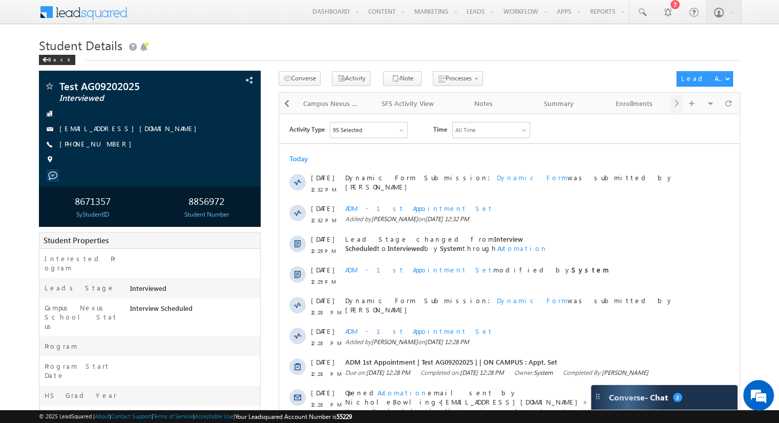
click at [678, 103] on div "Visible Tabs Activity History Default Student Details Default Tasks Default Opp…" at bounding box center [703, 103] width 67 height 20
click at [288, 104] on span at bounding box center [287, 103] width 6 height 18
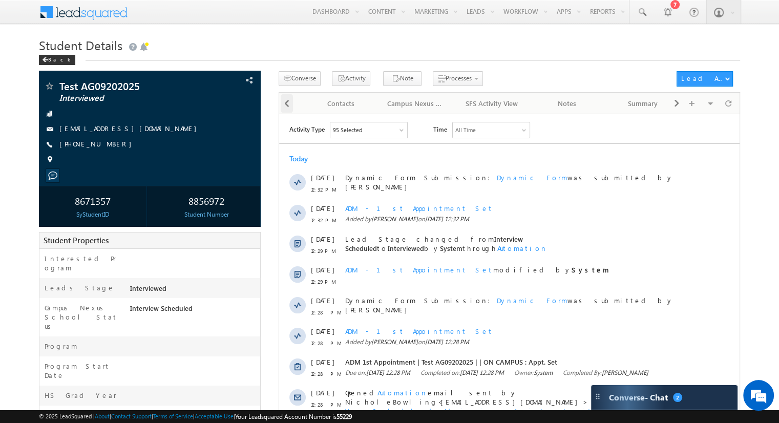
click at [288, 104] on span at bounding box center [287, 103] width 6 height 18
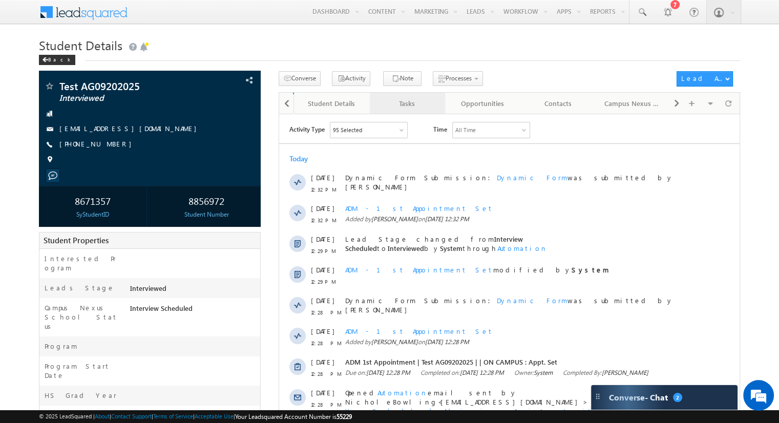
click at [410, 106] on div "Tasks" at bounding box center [407, 103] width 58 height 12
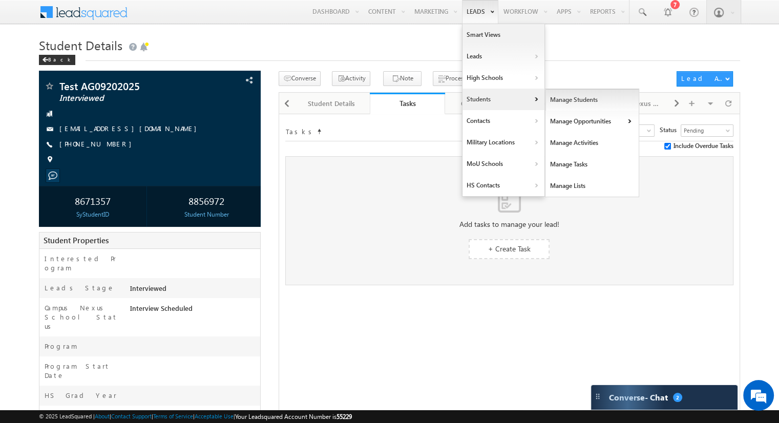
click at [567, 98] on link "Manage Students" at bounding box center [592, 100] width 94 height 22
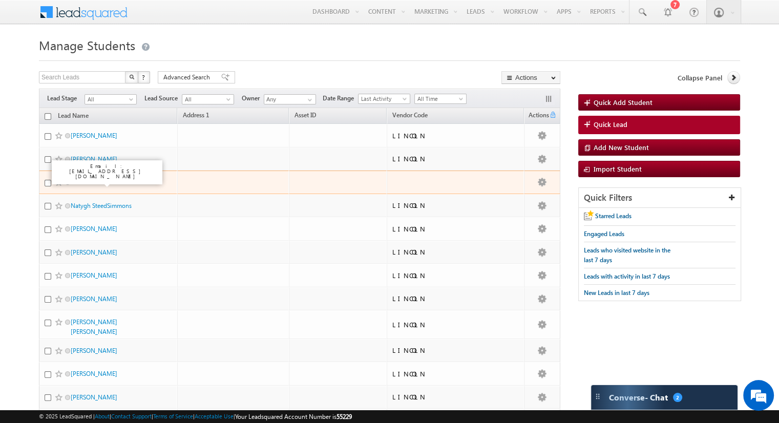
click at [103, 181] on link "Test AG09202025" at bounding box center [93, 182] width 44 height 8
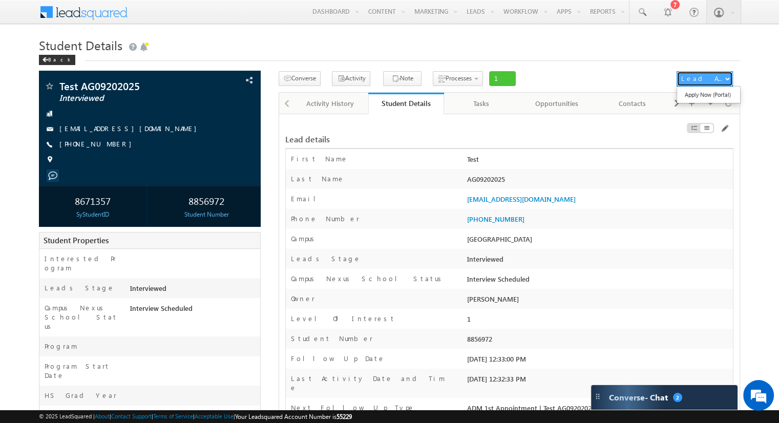
click at [725, 80] on span "button" at bounding box center [727, 78] width 4 height 4
click at [713, 92] on link "Apply Now (Portal)" at bounding box center [708, 95] width 63 height 12
drag, startPoint x: 226, startPoint y: 202, endPoint x: 190, endPoint y: 205, distance: 36.0
click at [190, 205] on div "8856972" at bounding box center [206, 200] width 102 height 19
copy div "8856972"
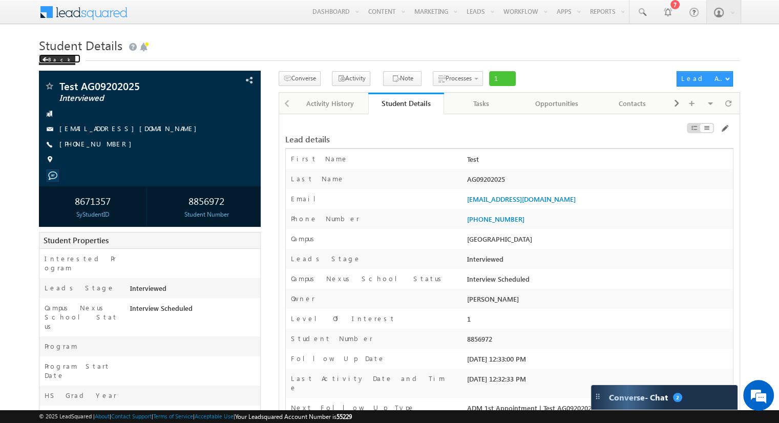
drag, startPoint x: 51, startPoint y: 60, endPoint x: 66, endPoint y: 64, distance: 15.9
click at [51, 60] on div "Back" at bounding box center [57, 60] width 36 height 10
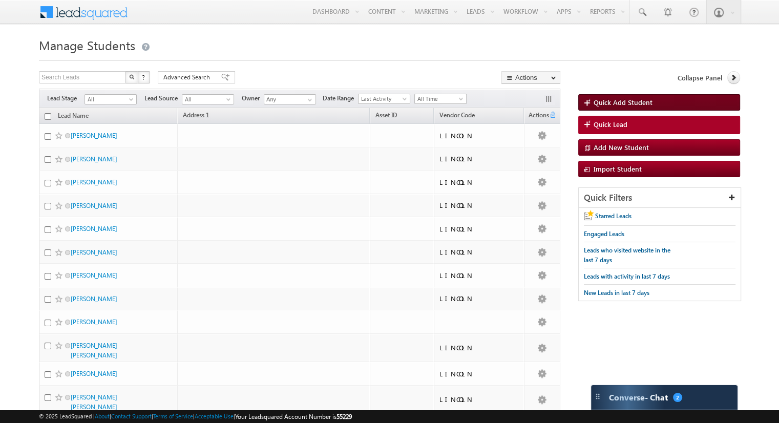
click at [612, 101] on span "Quick Add Student" at bounding box center [622, 102] width 59 height 9
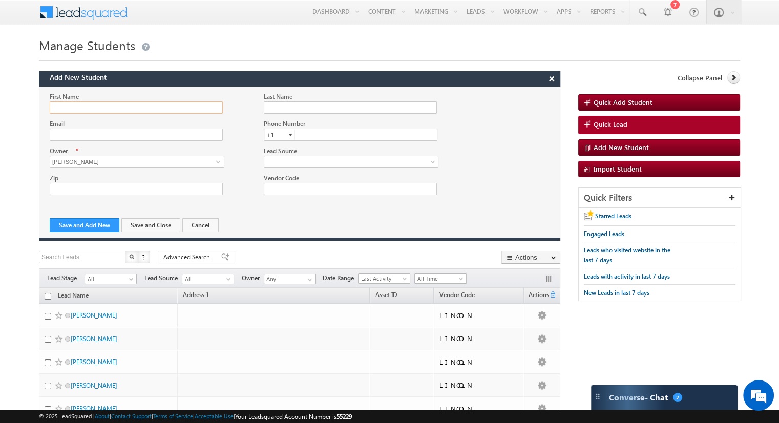
click at [104, 111] on input "First Name" at bounding box center [136, 107] width 173 height 12
type input "[EMAIL_ADDRESS][DOMAIN_NAME]"
type input "Test"
type input "08102025"
paste input "[EMAIL_ADDRESS][DOMAIN_NAME]"
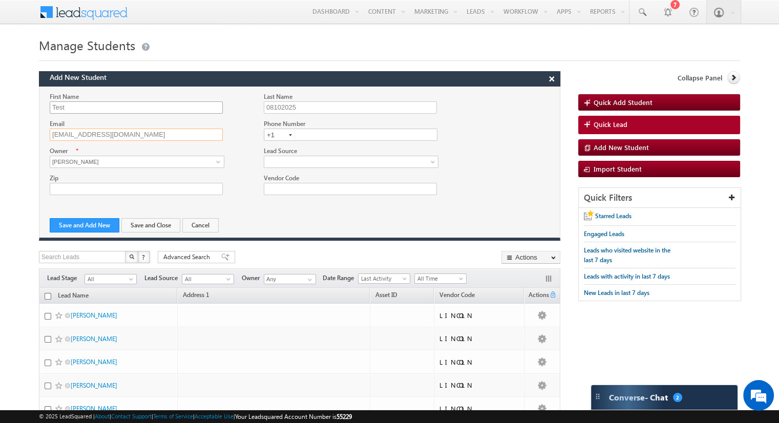
type input "[EMAIL_ADDRESS][DOMAIN_NAME]"
type input "9732734477"
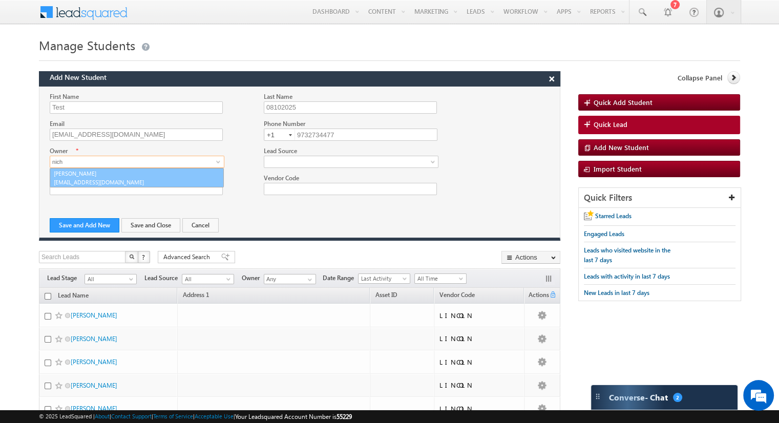
click at [105, 176] on link "[PERSON_NAME] [EMAIL_ADDRESS][DOMAIN_NAME]" at bounding box center [137, 177] width 174 height 19
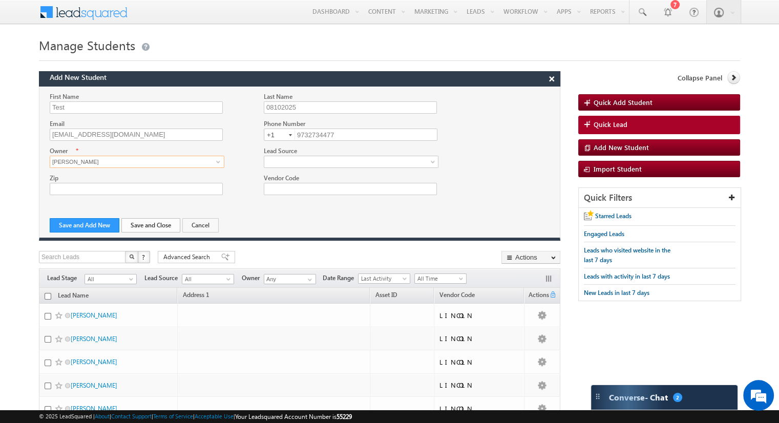
type input "[PERSON_NAME]"
click at [161, 226] on button "Save and Close" at bounding box center [150, 225] width 59 height 14
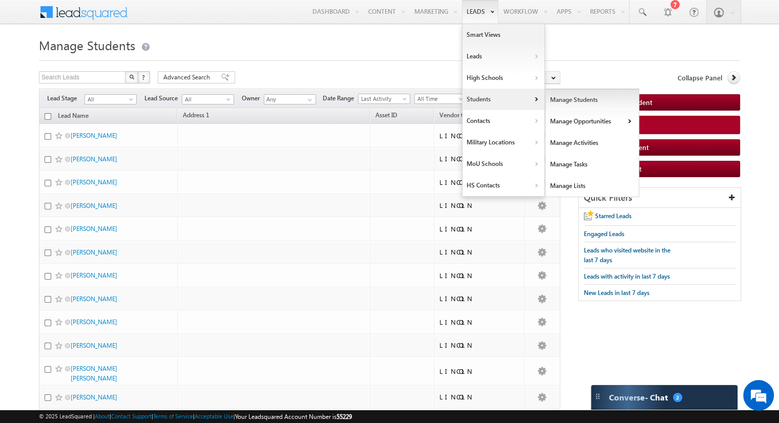
click at [551, 97] on link "Manage Students" at bounding box center [592, 100] width 94 height 22
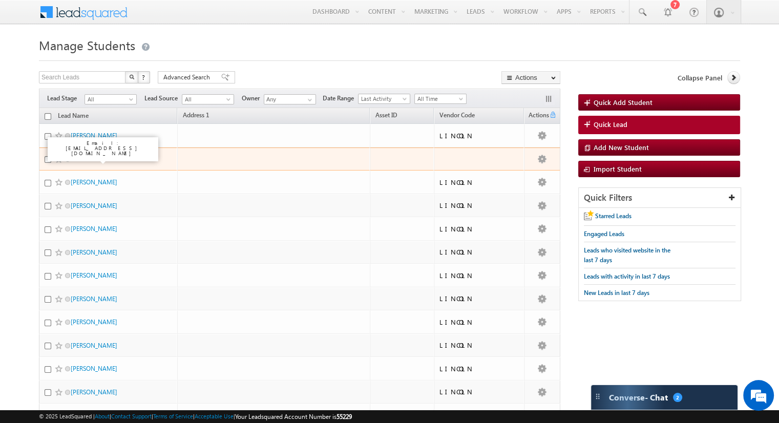
click at [100, 158] on link "Test 08102025" at bounding box center [89, 159] width 36 height 8
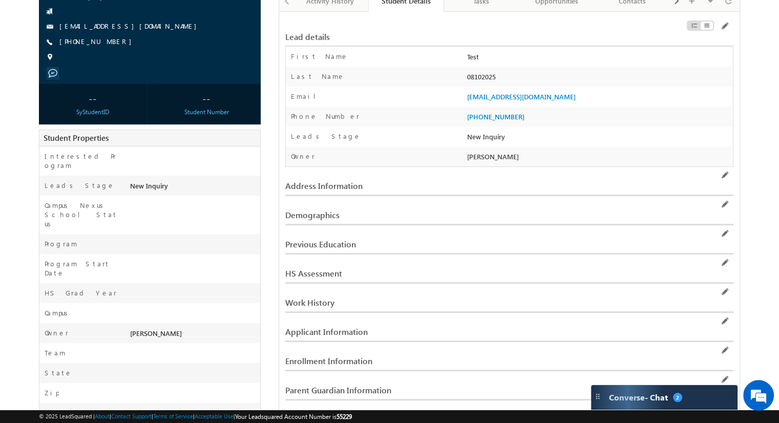
scroll to position [154, 0]
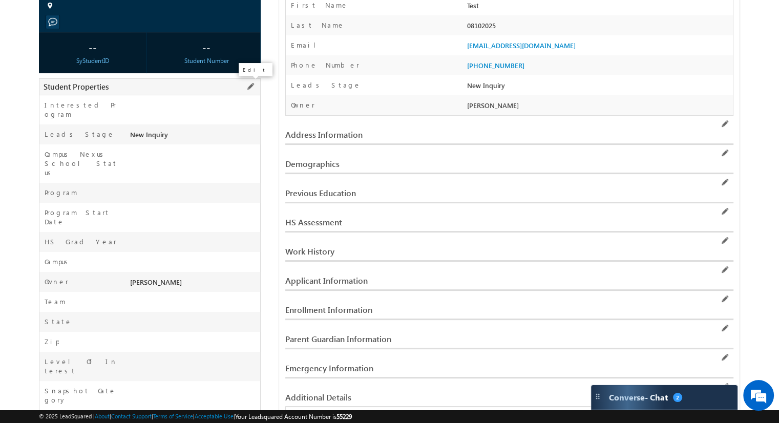
click at [250, 88] on span at bounding box center [250, 86] width 11 height 11
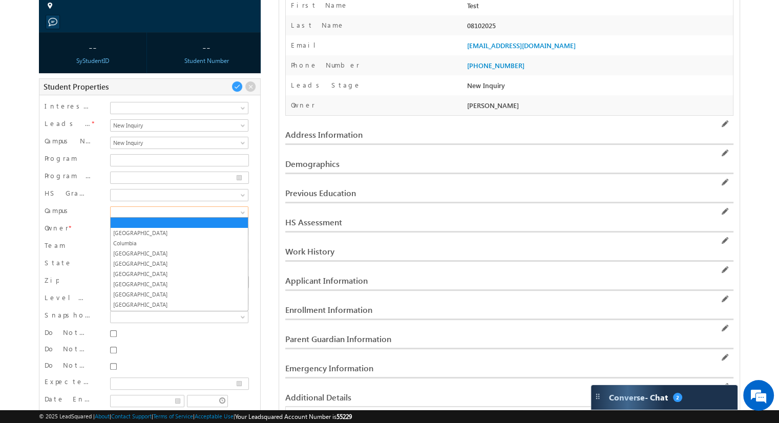
click at [242, 210] on span at bounding box center [244, 214] width 8 height 8
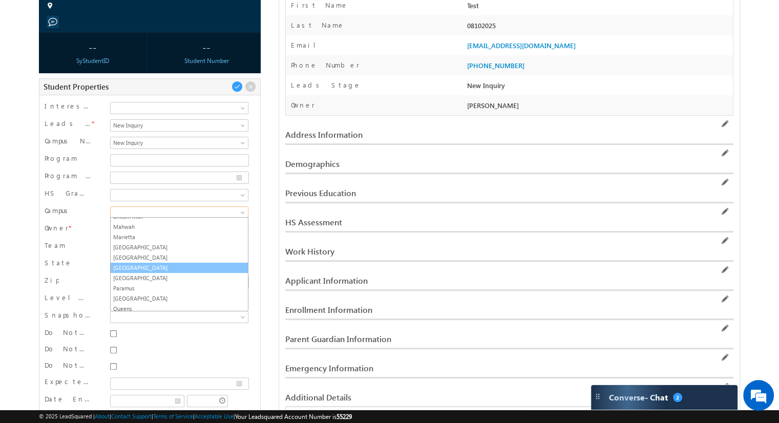
scroll to position [0, 0]
click at [151, 264] on link "[GEOGRAPHIC_DATA]" at bounding box center [179, 267] width 137 height 9
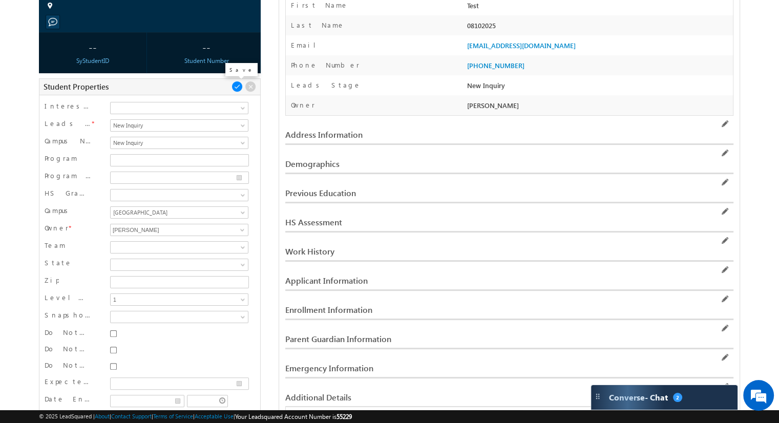
click at [236, 89] on span at bounding box center [236, 86] width 11 height 11
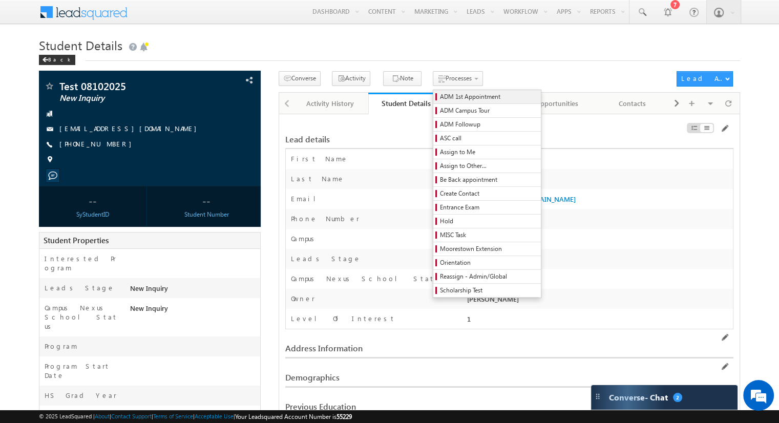
click at [440, 99] on span "ADM 1st Appointment" at bounding box center [488, 96] width 97 height 9
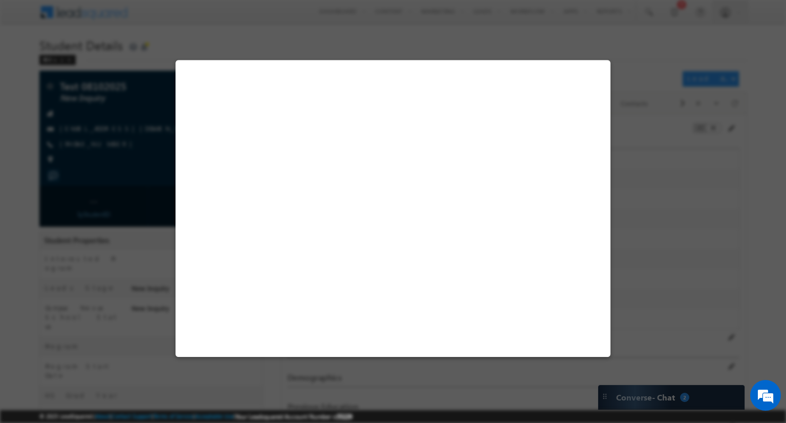
select select "ON CAMPUS"
select select "EST"
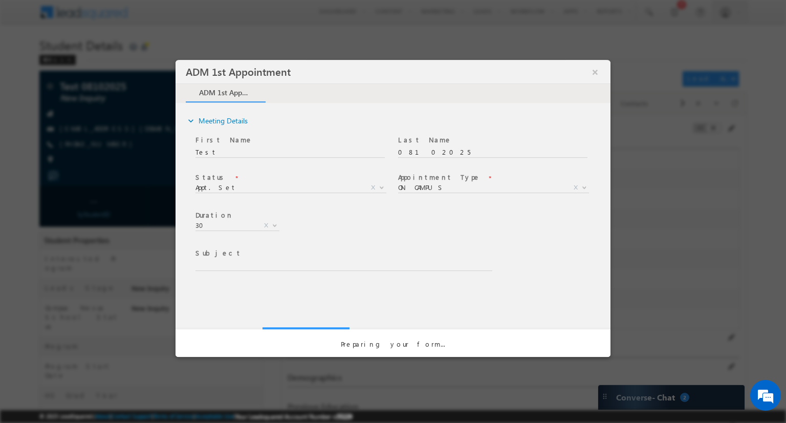
type input "ADM 1st Appointment | Test 08102025 | | ON CAMPUS : Appt. Set"
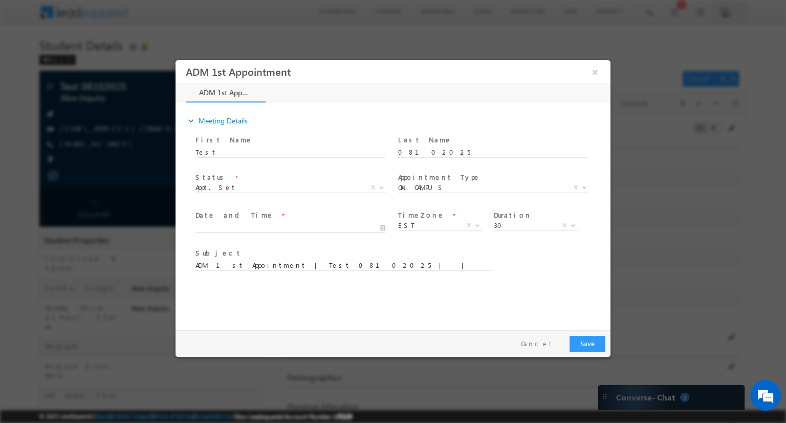
type input "[DATE] 12:55 PM"
type input "55"
click at [267, 229] on input "[DATE] 12:55 PM" at bounding box center [290, 228] width 189 height 10
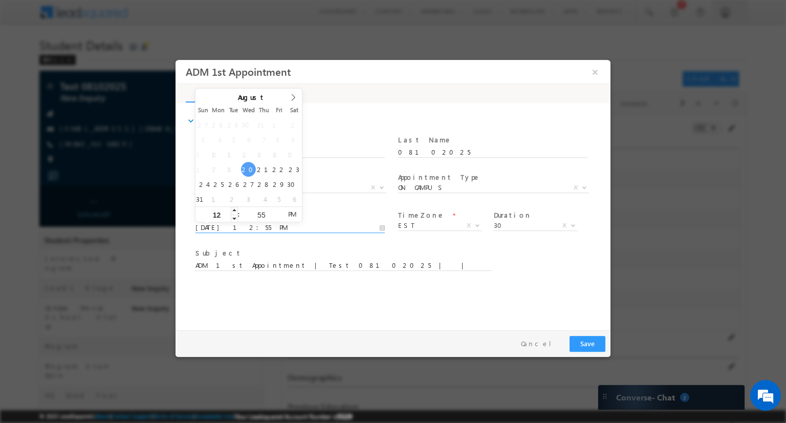
click at [217, 217] on input "12" at bounding box center [217, 215] width 42 height 7
click at [260, 217] on input "55" at bounding box center [261, 215] width 42 height 7
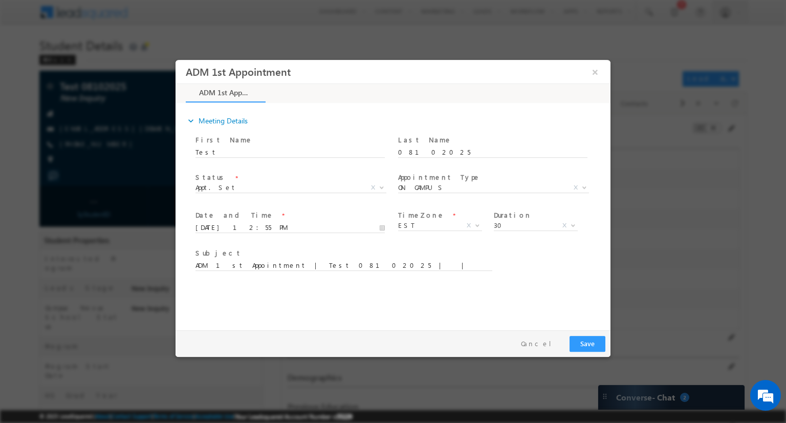
click at [520, 297] on div "expand_more Meeting Details First Name" at bounding box center [396, 214] width 430 height 221
click at [590, 341] on button "Save" at bounding box center [588, 344] width 36 height 16
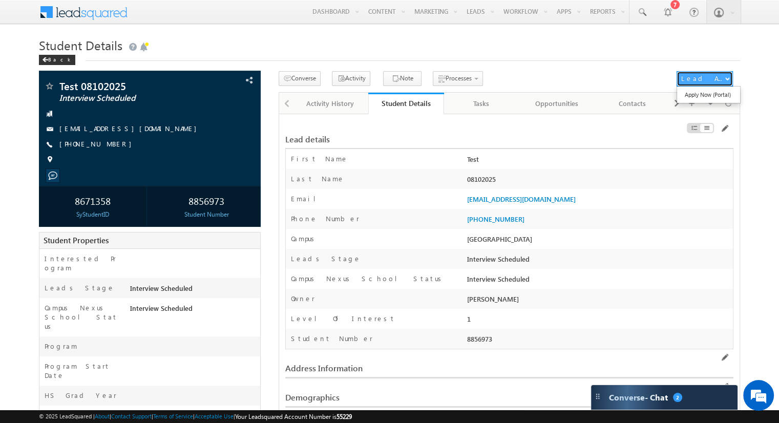
click at [726, 82] on button "Lead Actions" at bounding box center [704, 78] width 56 height 15
click at [722, 93] on link "Apply Now (Portal)" at bounding box center [708, 95] width 63 height 12
drag, startPoint x: 226, startPoint y: 201, endPoint x: 189, endPoint y: 202, distance: 36.9
click at [188, 204] on div "8856973" at bounding box center [206, 200] width 102 height 19
copy div "8856973"
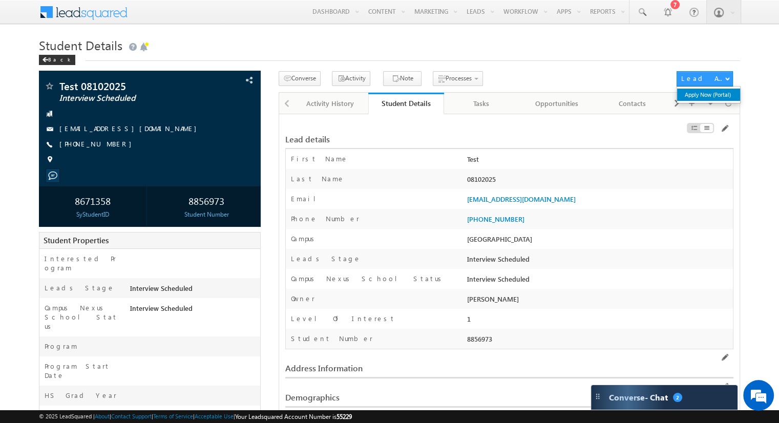
click at [702, 95] on link "Apply Now (Portal)" at bounding box center [708, 95] width 63 height 12
drag, startPoint x: 112, startPoint y: 201, endPoint x: 74, endPoint y: 203, distance: 37.9
click at [74, 203] on div "8671358" at bounding box center [92, 200] width 102 height 19
copy div "8671358"
click at [723, 126] on span at bounding box center [724, 128] width 8 height 8
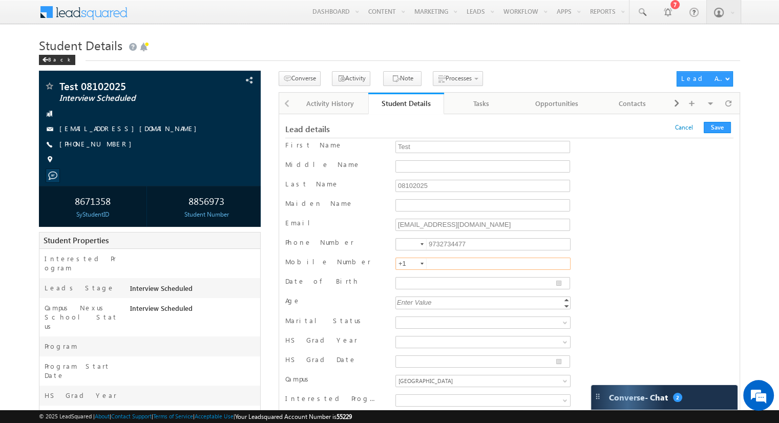
click at [440, 263] on input "text" at bounding box center [482, 264] width 175 height 12
drag, startPoint x: 471, startPoint y: 242, endPoint x: 426, endPoint y: 247, distance: 44.8
click at [426, 247] on div "9732734477 9732734477" at bounding box center [482, 244] width 175 height 12
drag, startPoint x: 465, startPoint y: 241, endPoint x: 429, endPoint y: 243, distance: 35.9
click at [429, 243] on input "9732734477" at bounding box center [482, 244] width 175 height 12
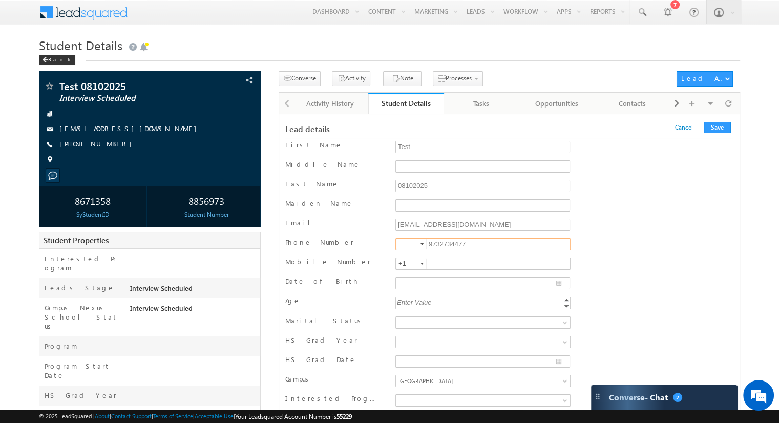
click at [439, 252] on div "Phone Number 9732734477" at bounding box center [509, 245] width 448 height 19
click at [445, 261] on input "text" at bounding box center [482, 264] width 175 height 12
type input "97344445555"
type input "__/__/____"
click at [614, 241] on div "Phone Number 9732734477" at bounding box center [509, 245] width 448 height 15
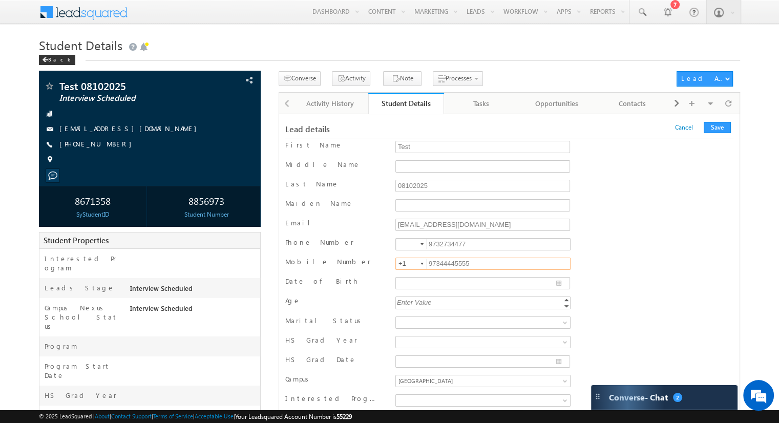
click at [451, 264] on input "97344445555" at bounding box center [482, 264] width 175 height 12
type input "9734445555"
type input "__/__/____"
click at [619, 242] on div "Phone Number 9732734477" at bounding box center [509, 245] width 448 height 15
click at [424, 285] on input "__/__/____" at bounding box center [482, 283] width 175 height 12
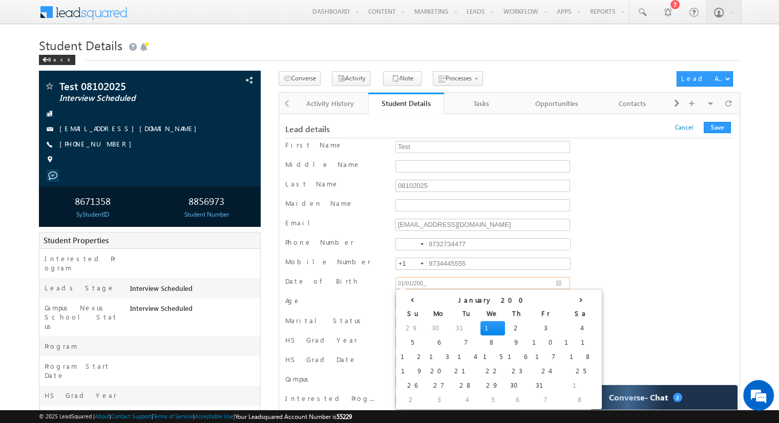
type input "[DATE]"
click at [438, 278] on input "[DATE]" at bounding box center [482, 283] width 175 height 12
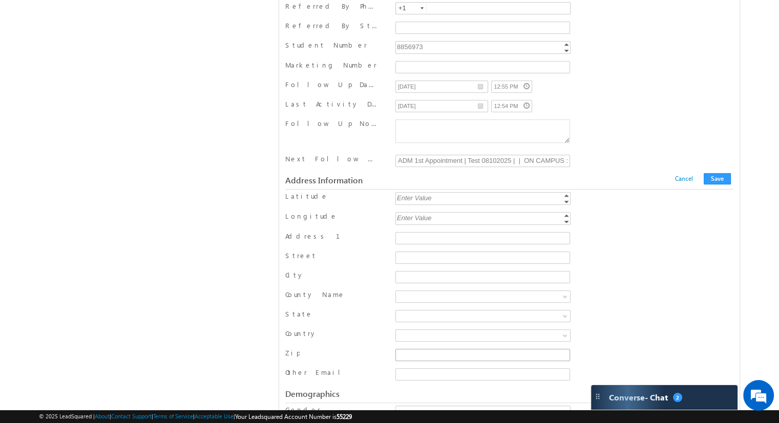
scroll to position [870, 0]
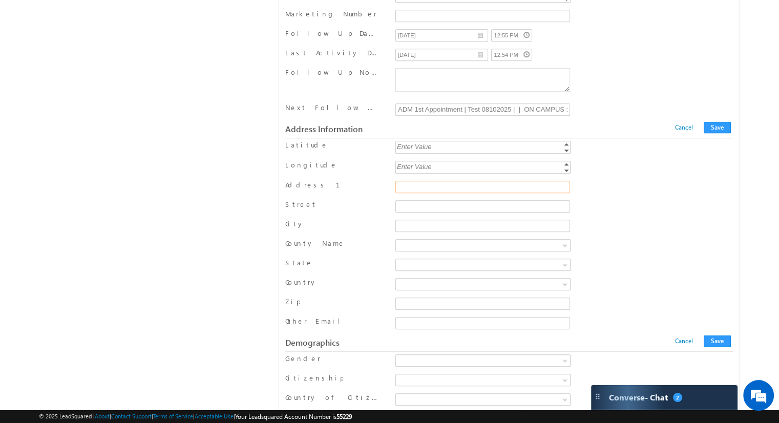
click at [406, 181] on input "Address 1" at bounding box center [482, 187] width 175 height 12
type input "[STREET_ADDRESS]"
type input "Parsippany"
click at [407, 260] on span at bounding box center [476, 264] width 160 height 9
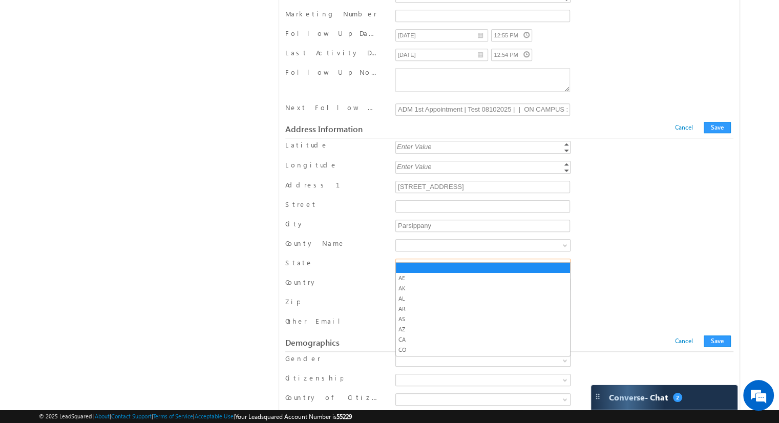
scroll to position [319, 0]
click at [402, 353] on link "NJ" at bounding box center [483, 357] width 174 height 9
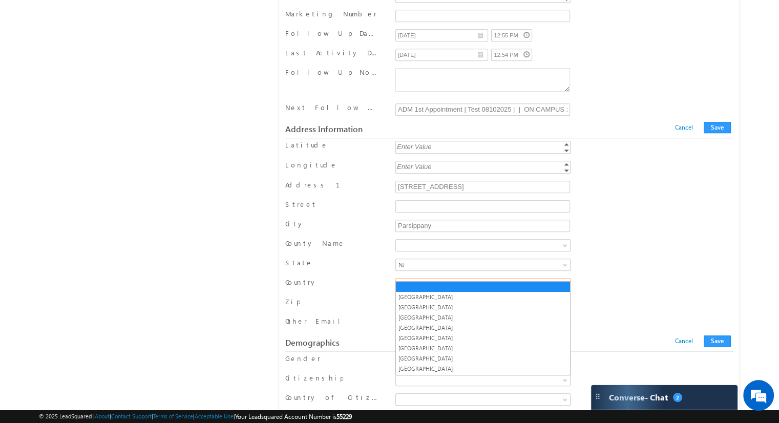
click at [408, 280] on span at bounding box center [476, 284] width 160 height 9
click at [412, 299] on link "[GEOGRAPHIC_DATA]" at bounding box center [483, 296] width 174 height 9
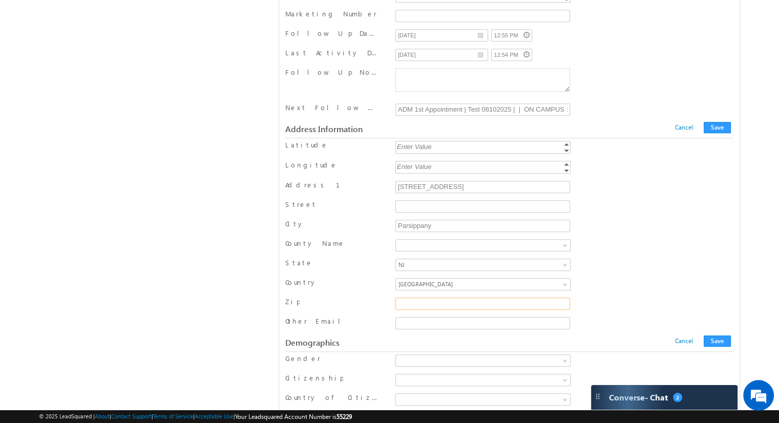
click at [412, 297] on input "Zip" at bounding box center [482, 303] width 175 height 12
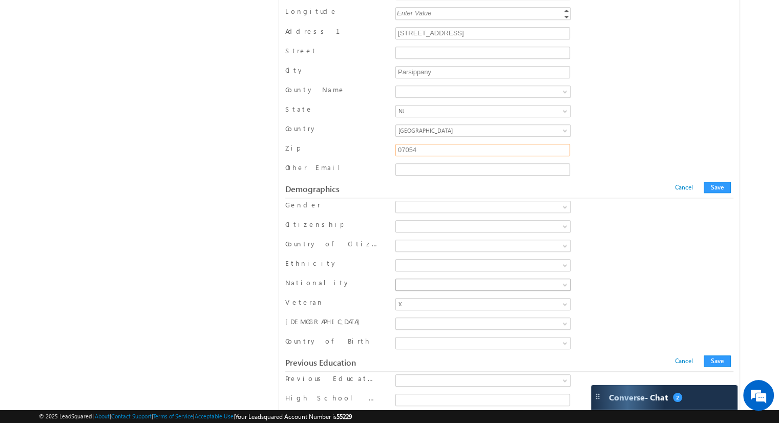
scroll to position [1075, 0]
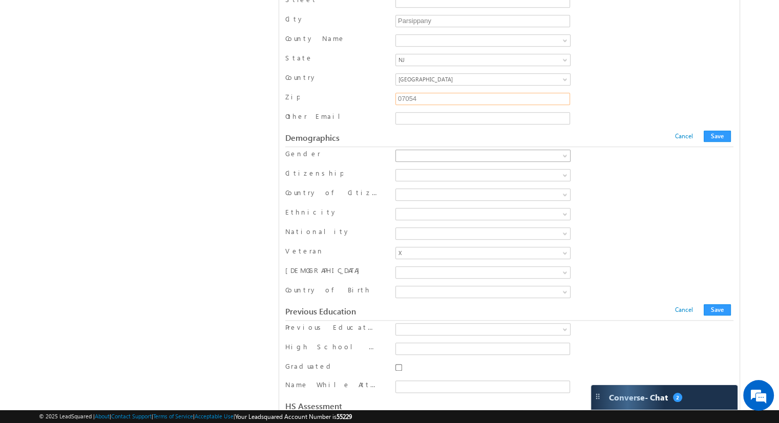
type input "07054"
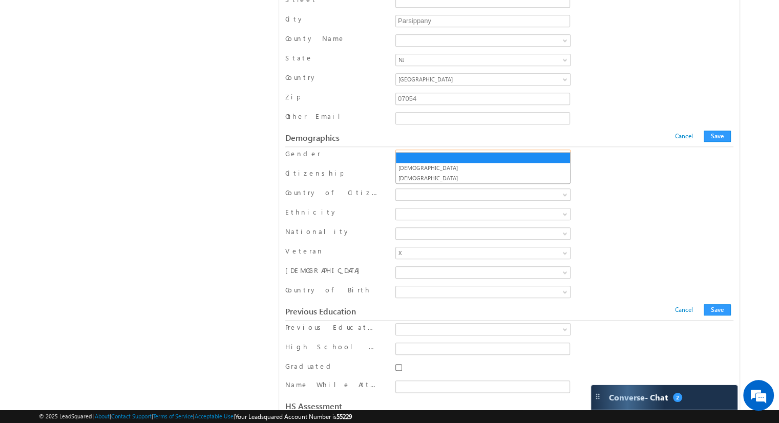
click at [562, 154] on span at bounding box center [566, 158] width 8 height 8
click at [525, 163] on link "[DEMOGRAPHIC_DATA]" at bounding box center [483, 167] width 174 height 9
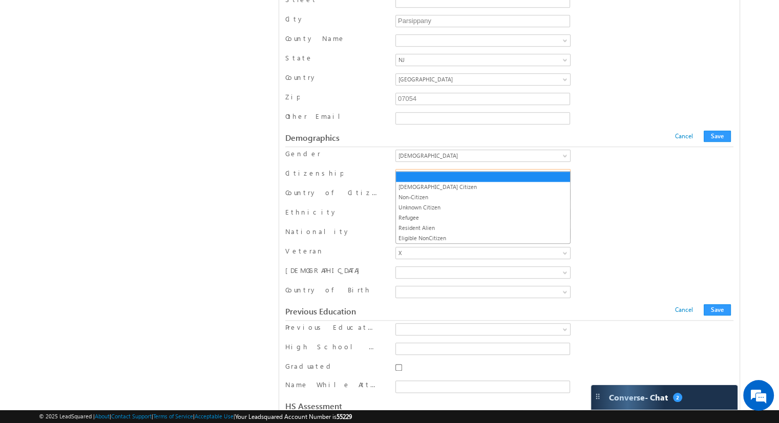
click at [563, 173] on span at bounding box center [566, 177] width 8 height 8
click at [504, 188] on link "[DEMOGRAPHIC_DATA] Citizen" at bounding box center [483, 186] width 174 height 9
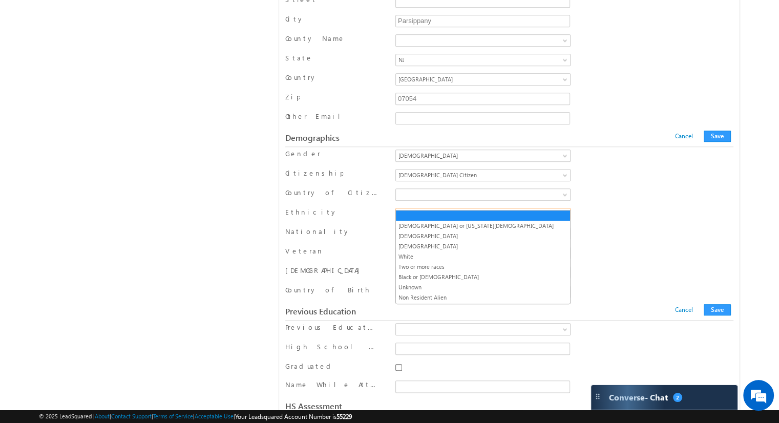
click at [561, 208] on link at bounding box center [482, 214] width 175 height 12
click at [479, 256] on link "White" at bounding box center [483, 256] width 174 height 9
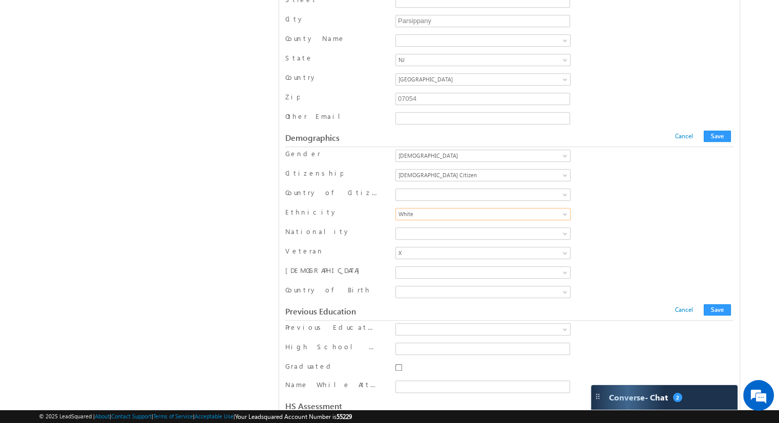
click at [479, 229] on div "[GEOGRAPHIC_DATA] [GEOGRAPHIC_DATA] [GEOGRAPHIC_DATA] [GEOGRAPHIC_DATA][US_STAT…" at bounding box center [483, 234] width 180 height 15
click at [479, 229] on span at bounding box center [476, 233] width 160 height 9
click at [601, 207] on div "Ethnicity [DEMOGRAPHIC_DATA] or [US_STATE][DEMOGRAPHIC_DATA] [DEMOGRAPHIC_DATA]…" at bounding box center [509, 214] width 448 height 15
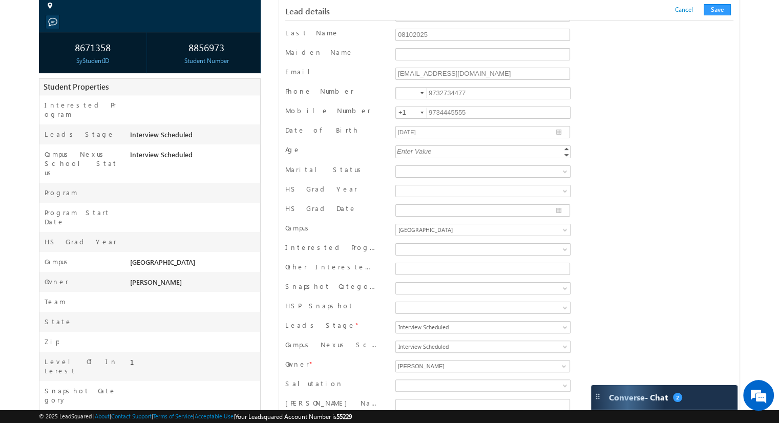
scroll to position [0, 0]
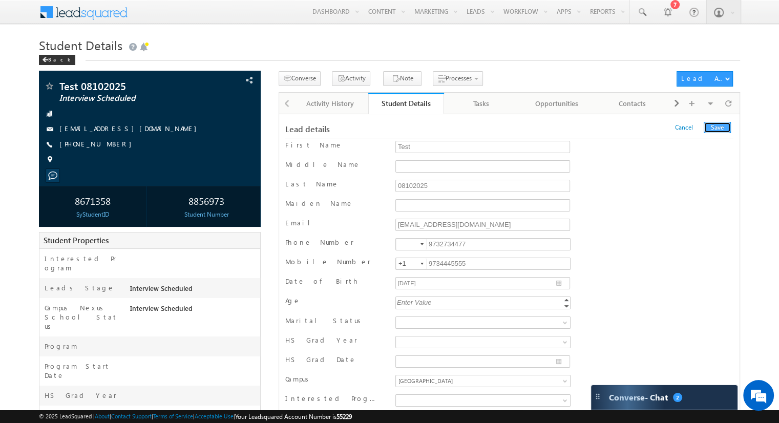
click at [721, 127] on button "Save" at bounding box center [716, 127] width 27 height 11
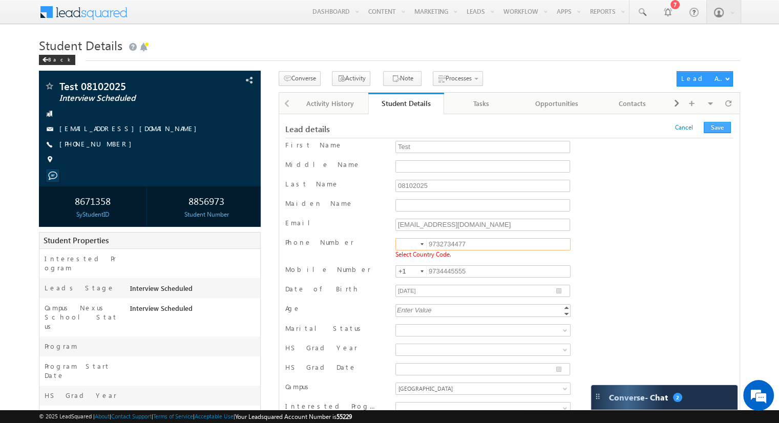
scroll to position [25, 0]
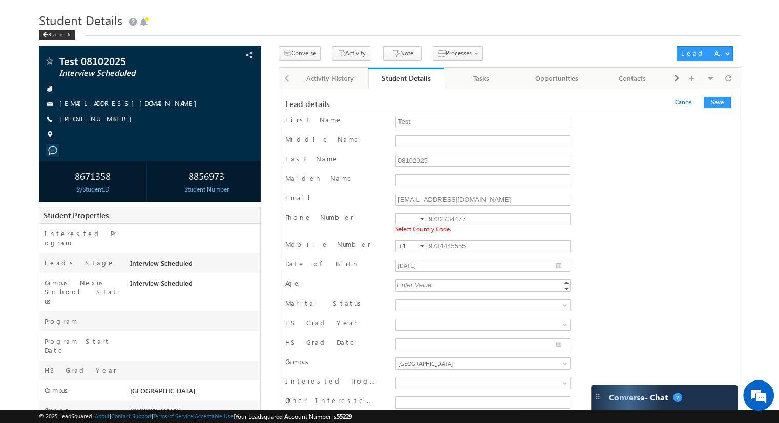
click at [420, 220] on div at bounding box center [421, 219] width 3 height 2
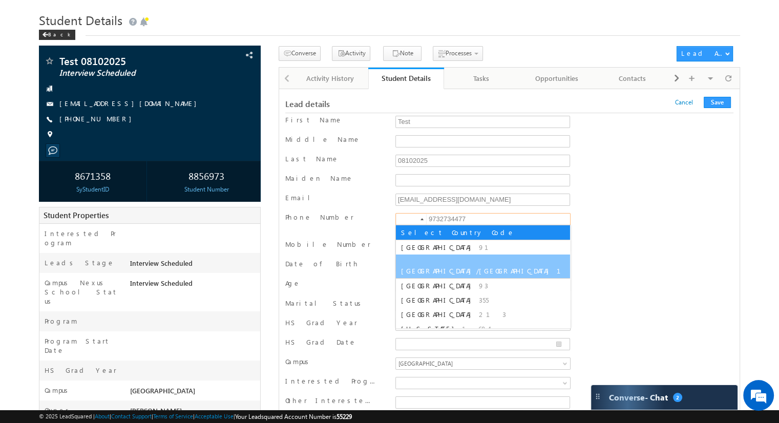
click at [430, 266] on span "[GEOGRAPHIC_DATA]/[GEOGRAPHIC_DATA]" at bounding box center [477, 270] width 153 height 9
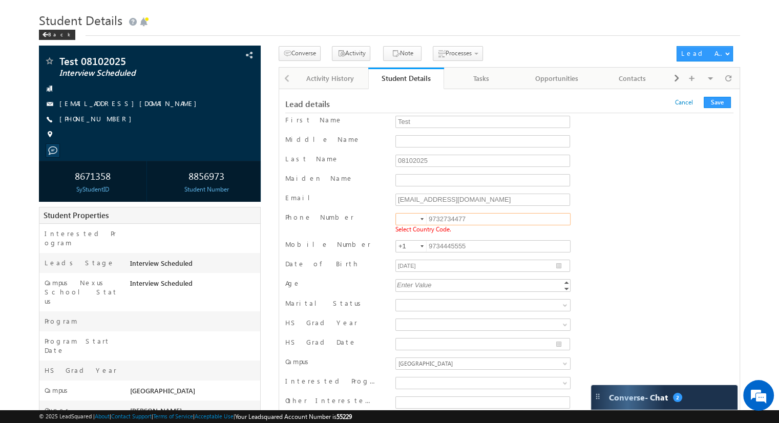
type input "+1"
click at [718, 101] on button "Save" at bounding box center [716, 102] width 27 height 11
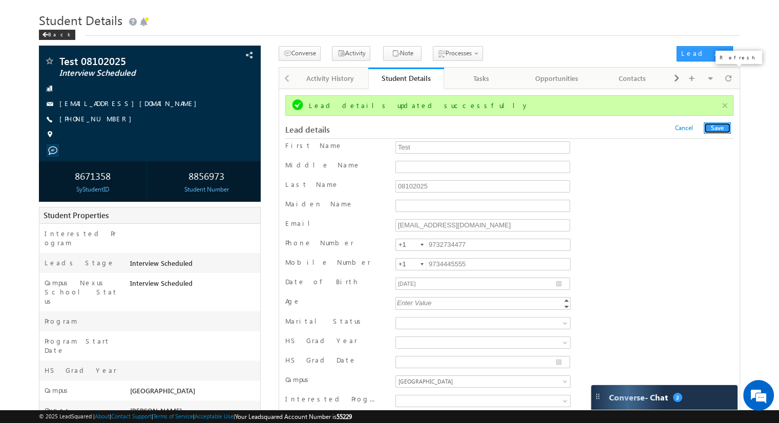
scroll to position [0, 0]
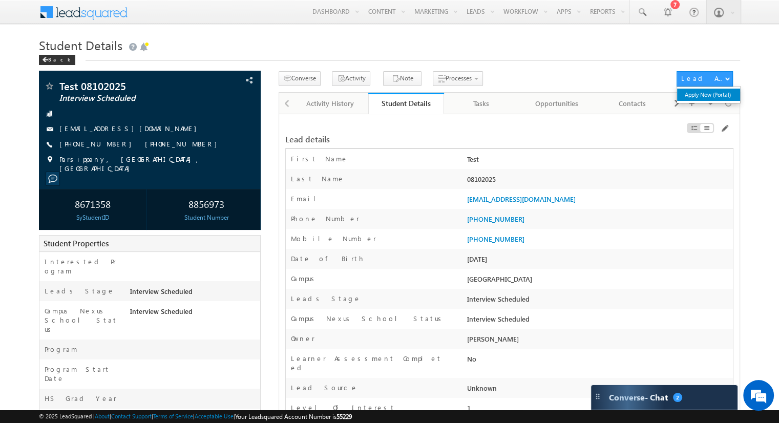
click at [700, 90] on link "Apply Now (Portal)" at bounding box center [708, 95] width 63 height 12
